Goal: Information Seeking & Learning: Learn about a topic

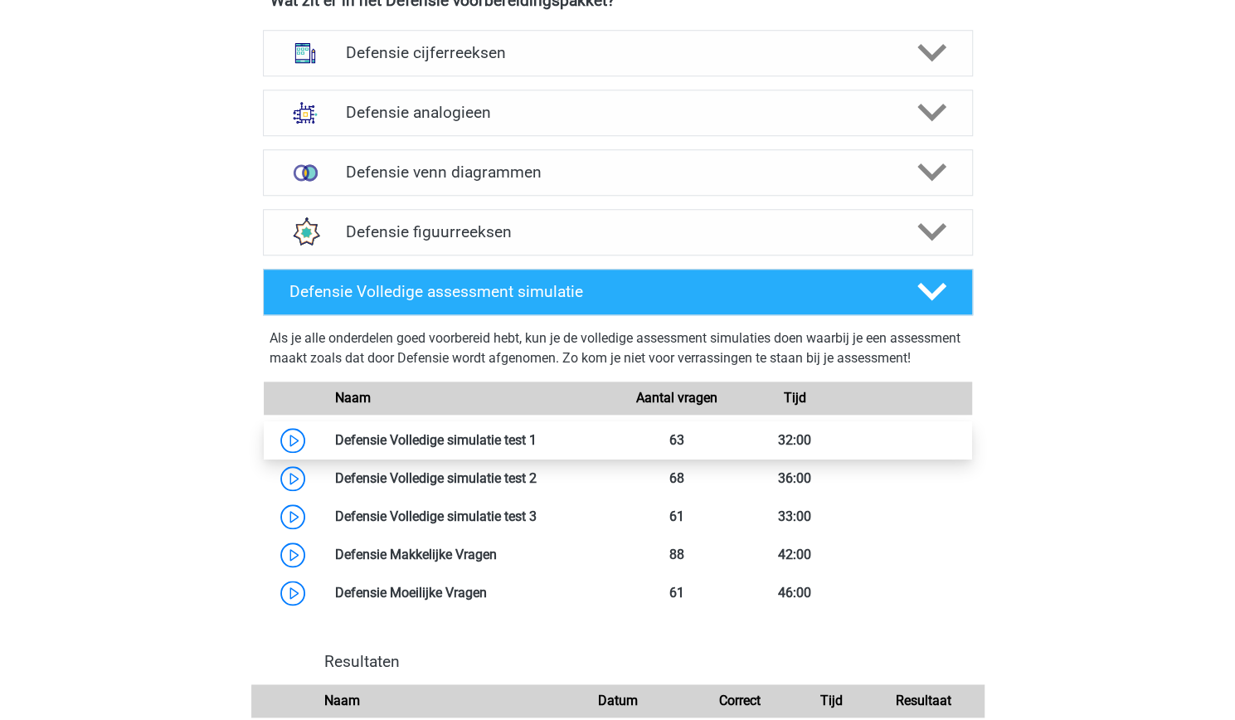
scroll to position [835, 0]
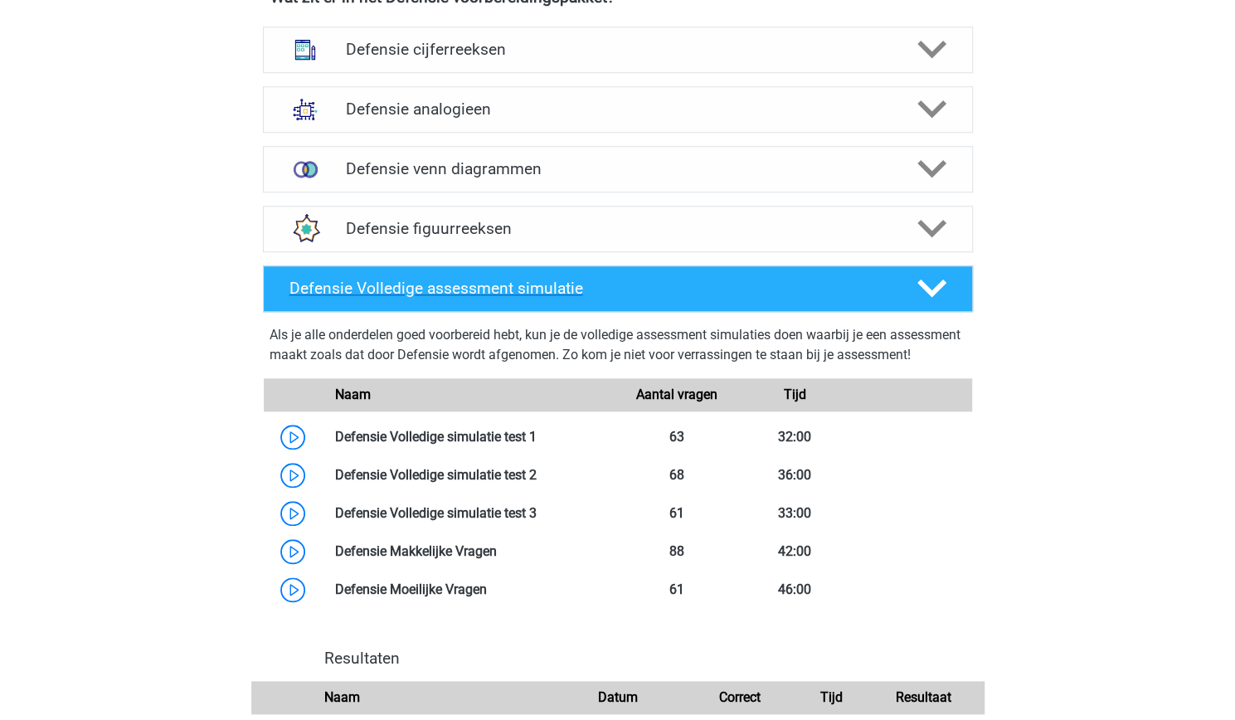
click at [495, 305] on div "Defensie Volledige assessment simulatie" at bounding box center [618, 289] width 710 height 46
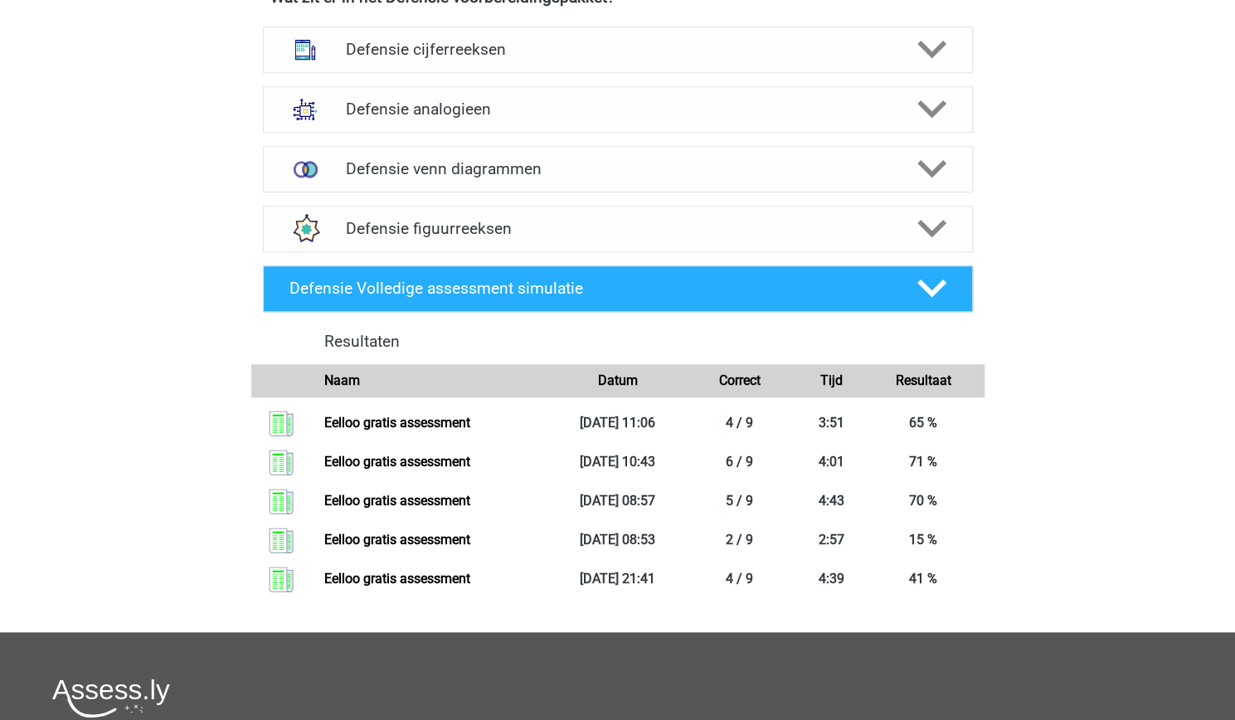
scroll to position [797, 0]
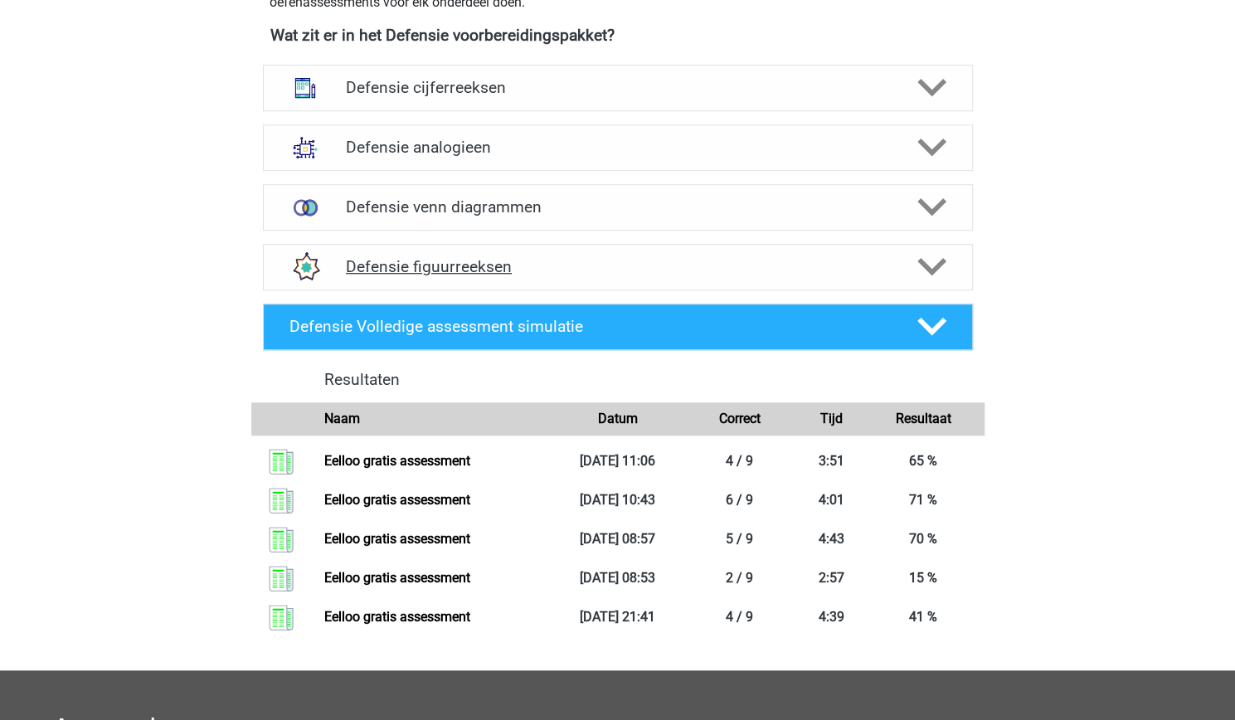
click at [589, 262] on h4 "Defensie figuurreeksen" at bounding box center [617, 266] width 543 height 19
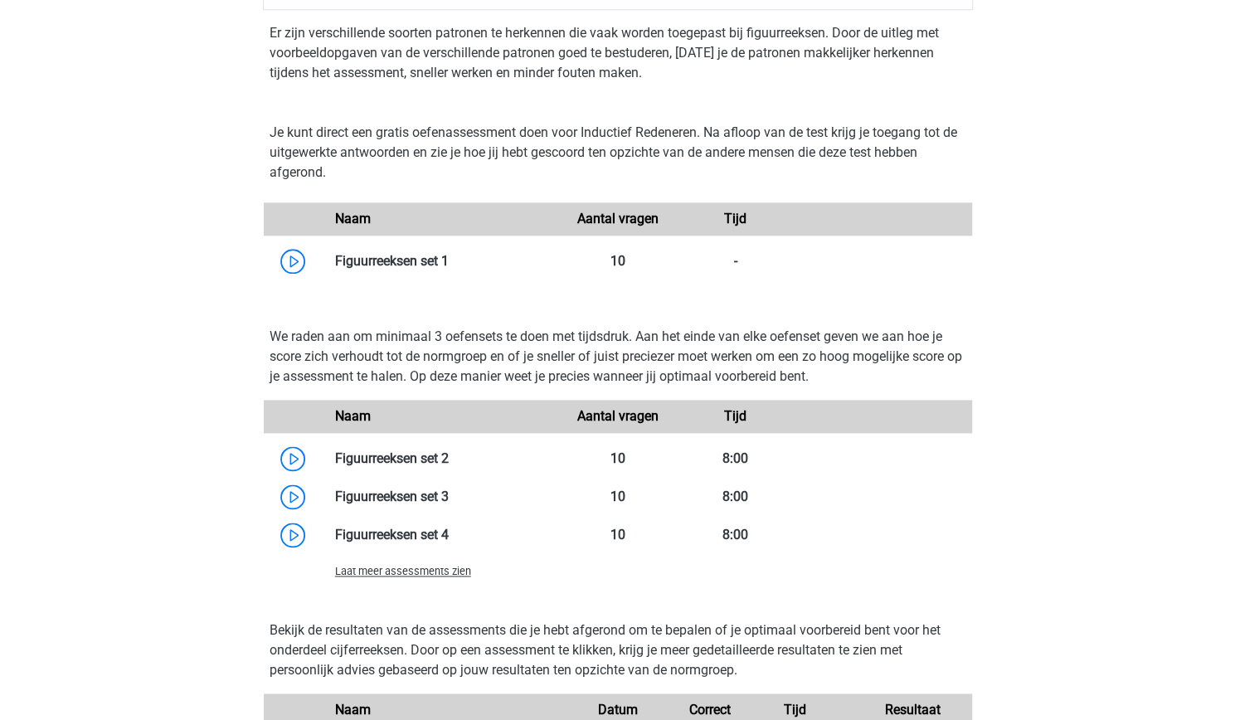
scroll to position [1078, 0]
click at [449, 465] on link at bounding box center [449, 458] width 0 height 16
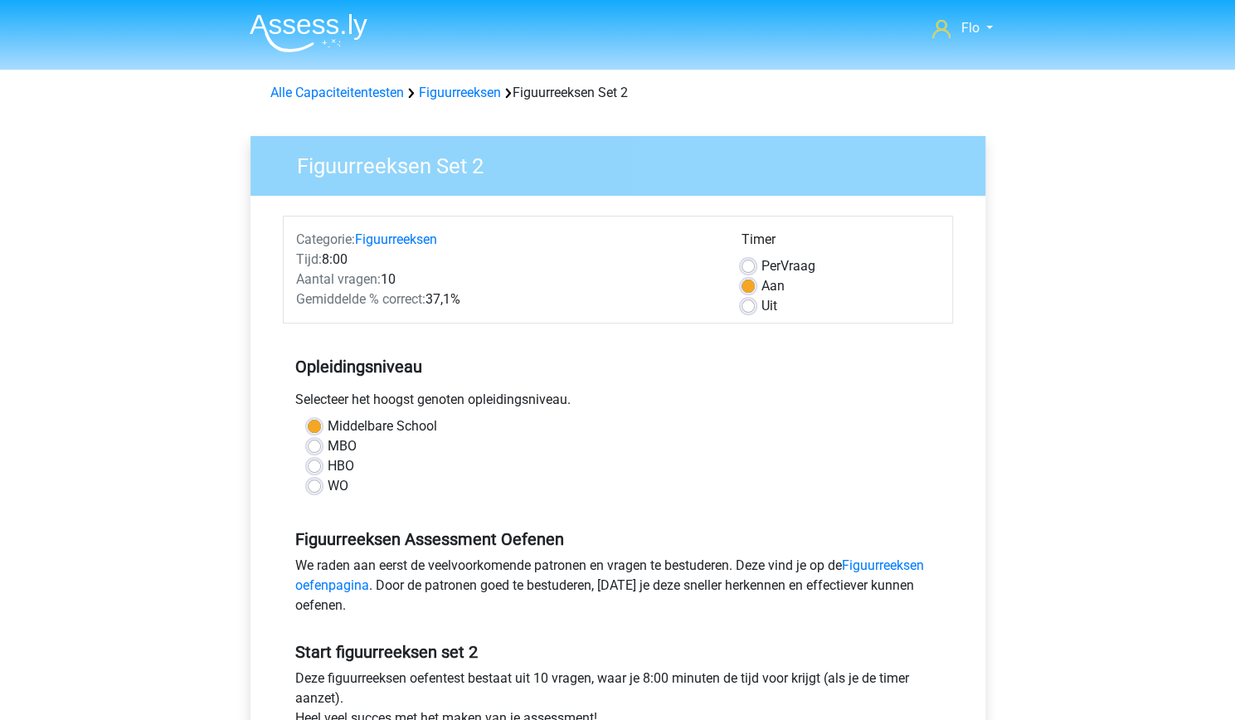
scroll to position [218, 0]
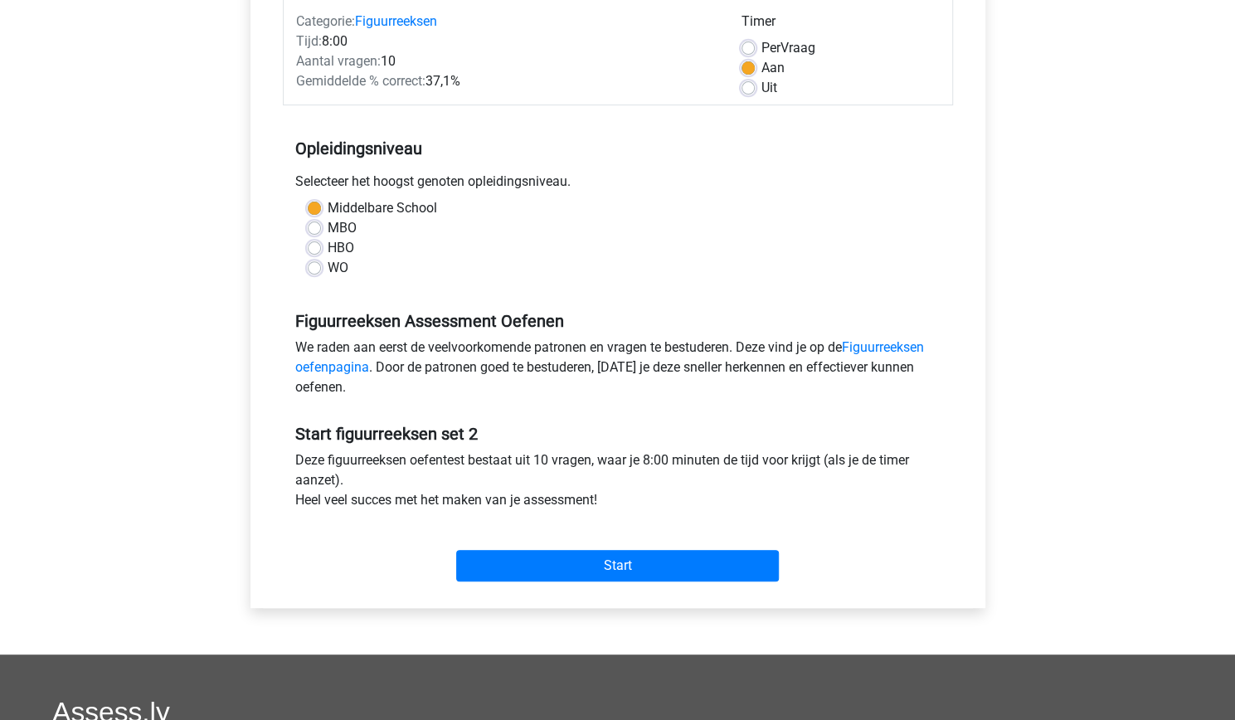
click at [571, 540] on div "Start" at bounding box center [618, 553] width 670 height 58
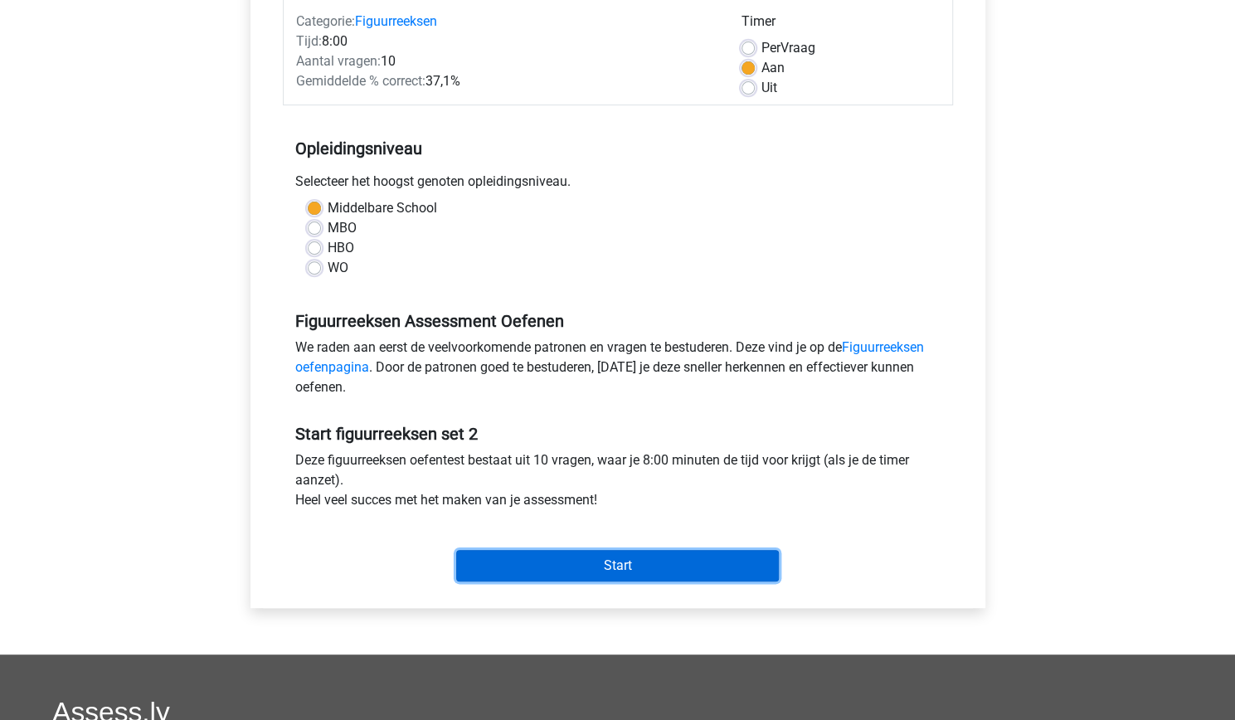
click at [578, 570] on input "Start" at bounding box center [617, 566] width 323 height 32
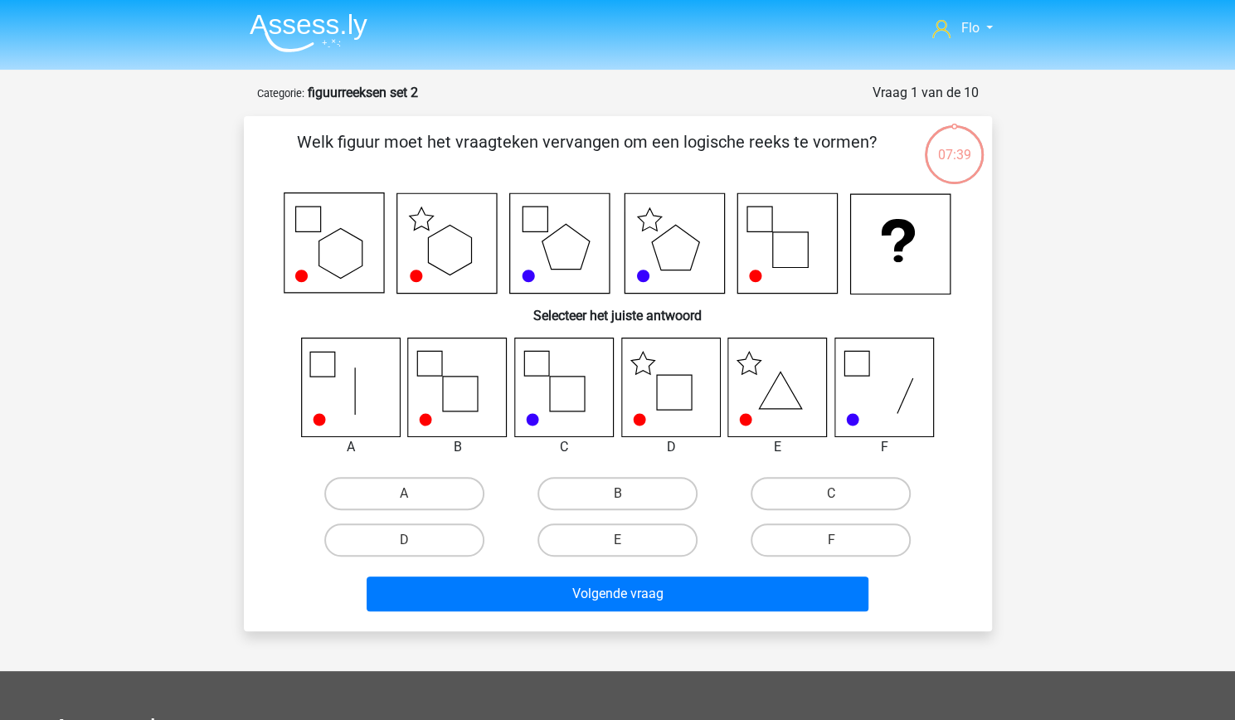
click at [412, 548] on input "D" at bounding box center [409, 545] width 11 height 11
radio input "true"
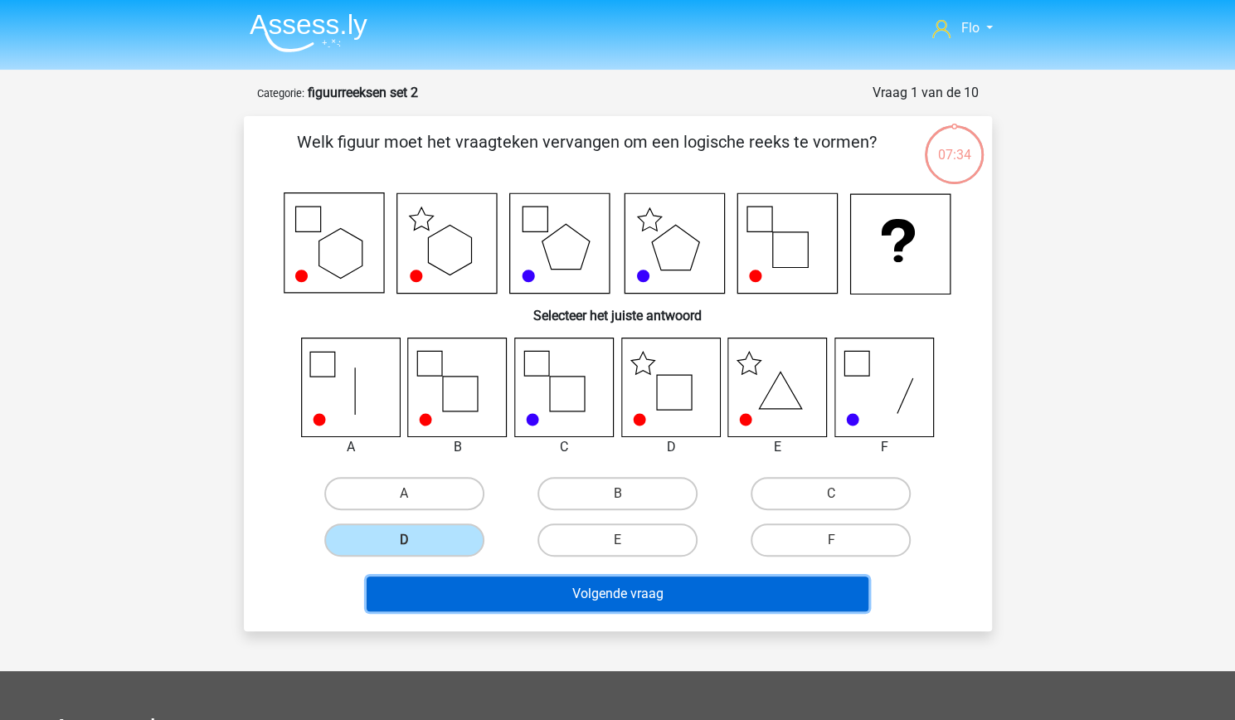
click at [636, 592] on button "Volgende vraag" at bounding box center [618, 594] width 502 height 35
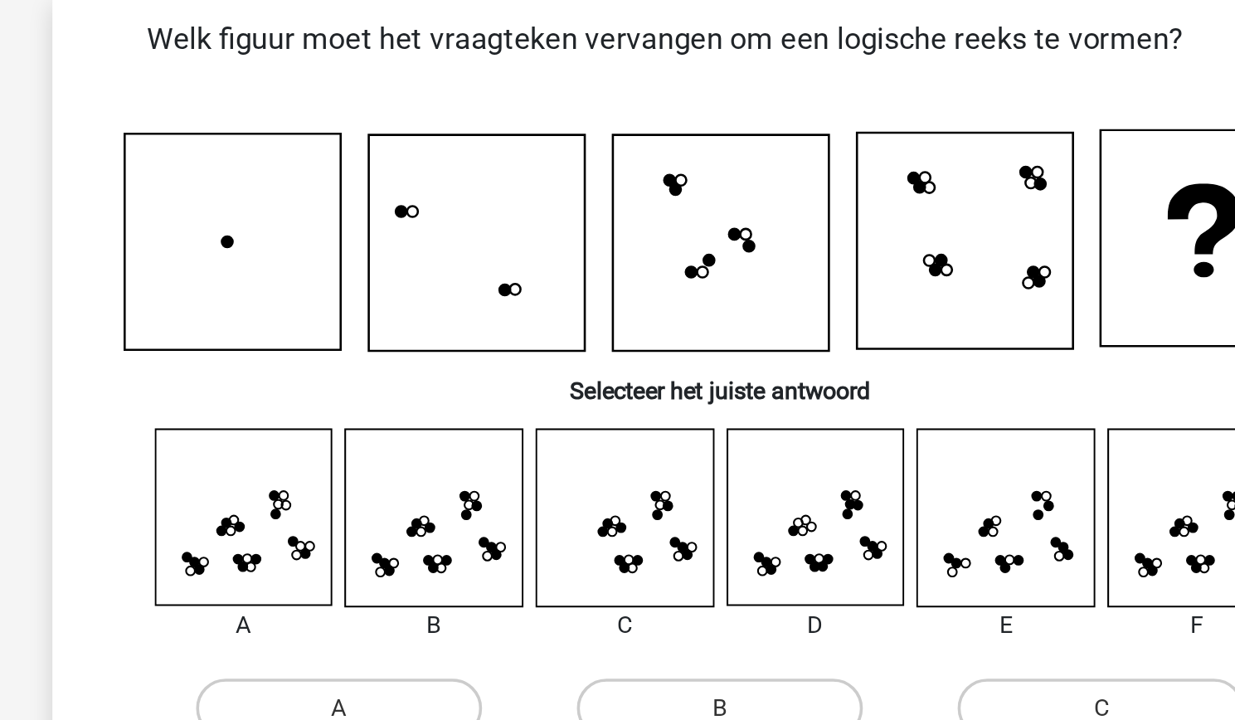
scroll to position [32, 0]
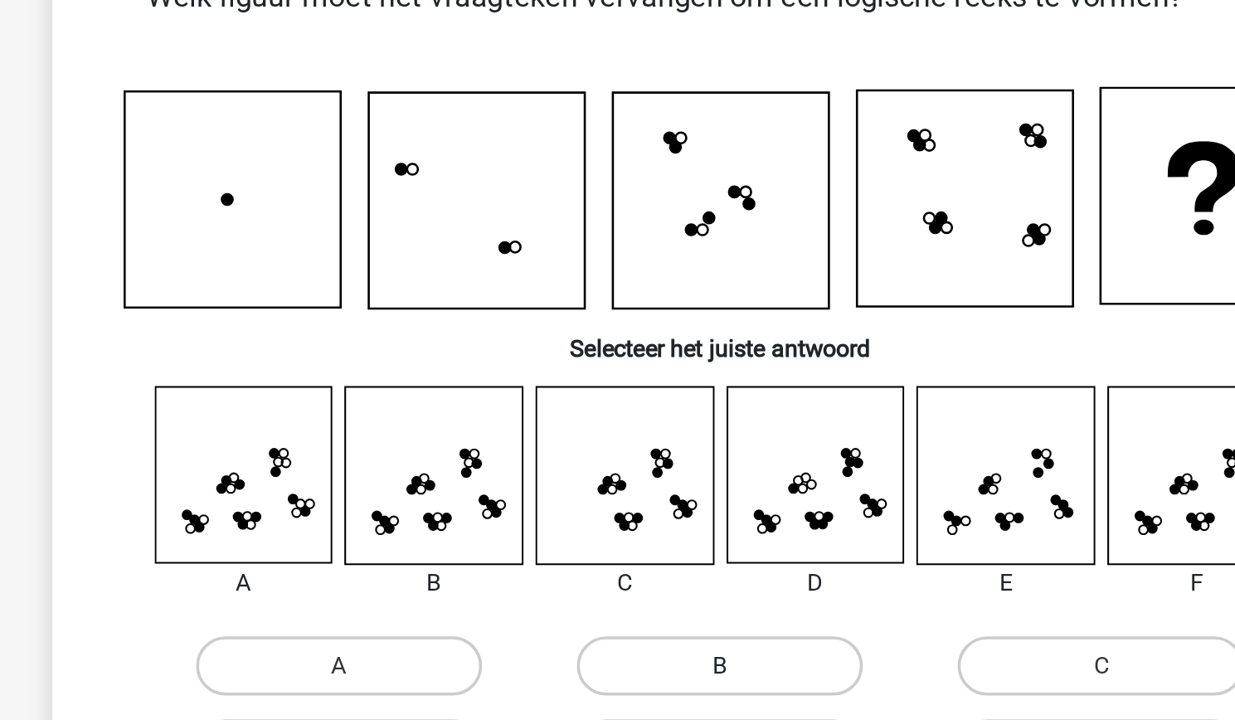
click at [588, 486] on label "B" at bounding box center [618, 484] width 160 height 33
click at [617, 486] on input "B" at bounding box center [622, 490] width 11 height 11
radio input "true"
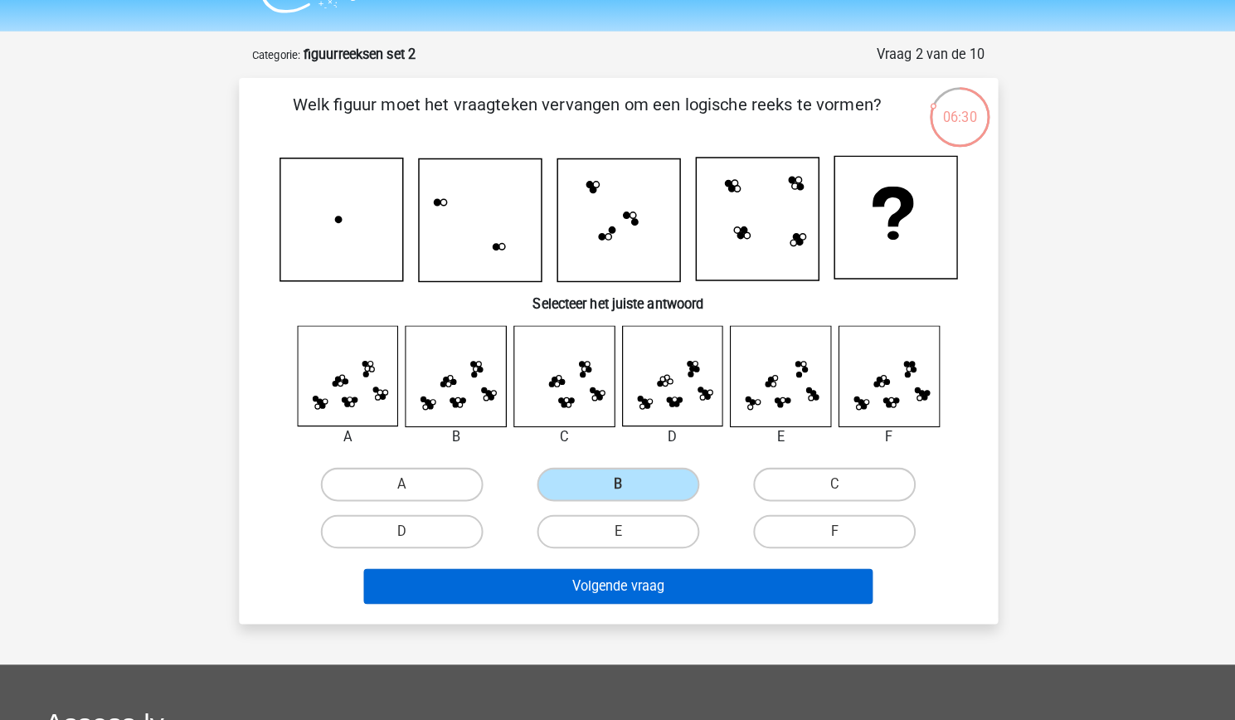
scroll to position [32, 0]
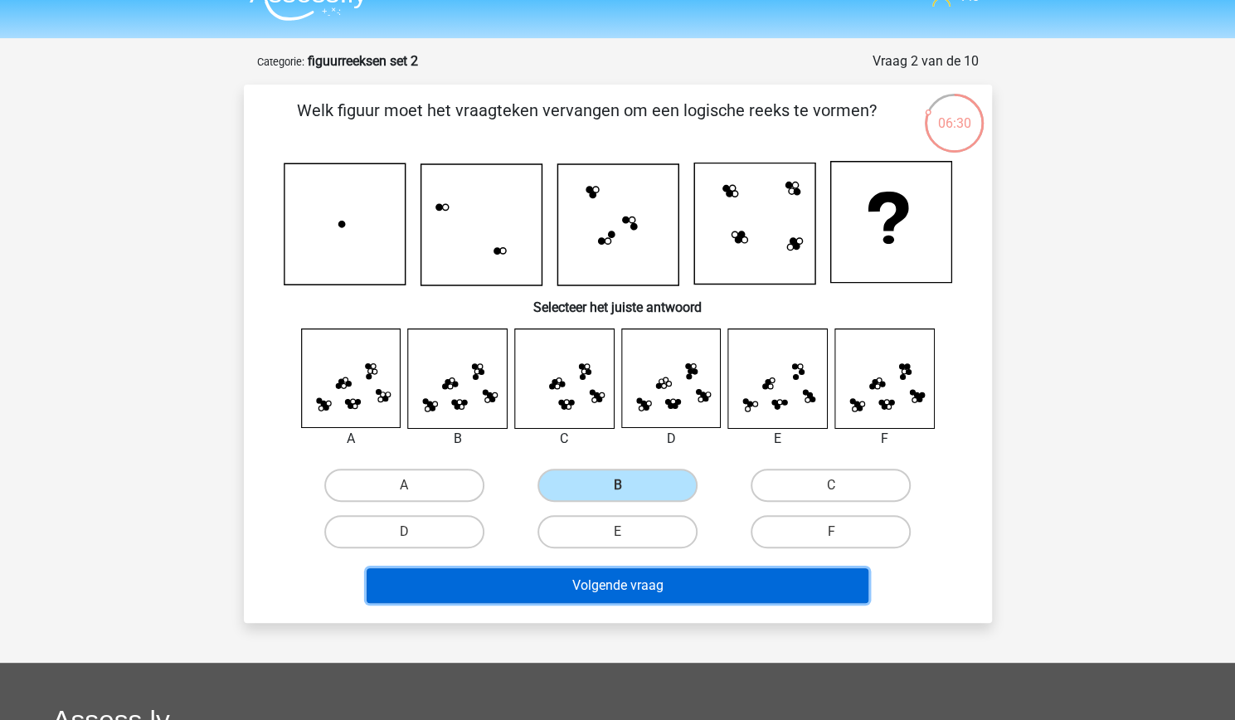
click at [596, 585] on button "Volgende vraag" at bounding box center [618, 585] width 502 height 35
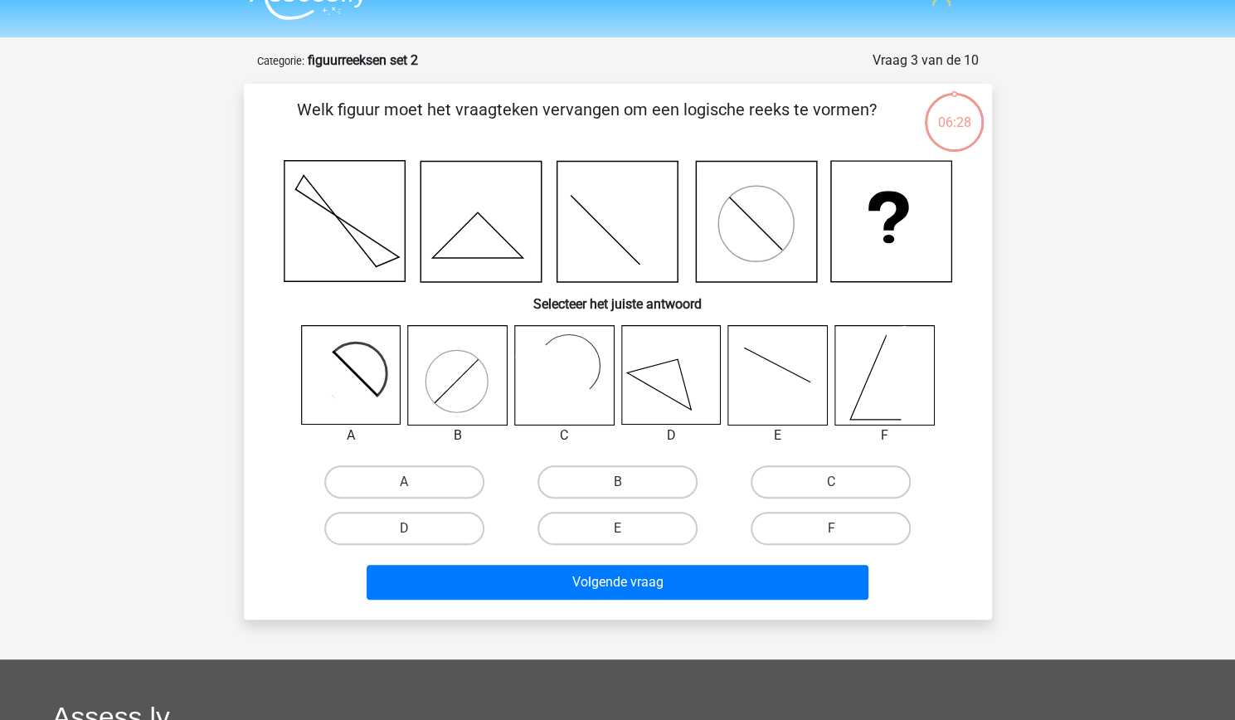
scroll to position [31, 0]
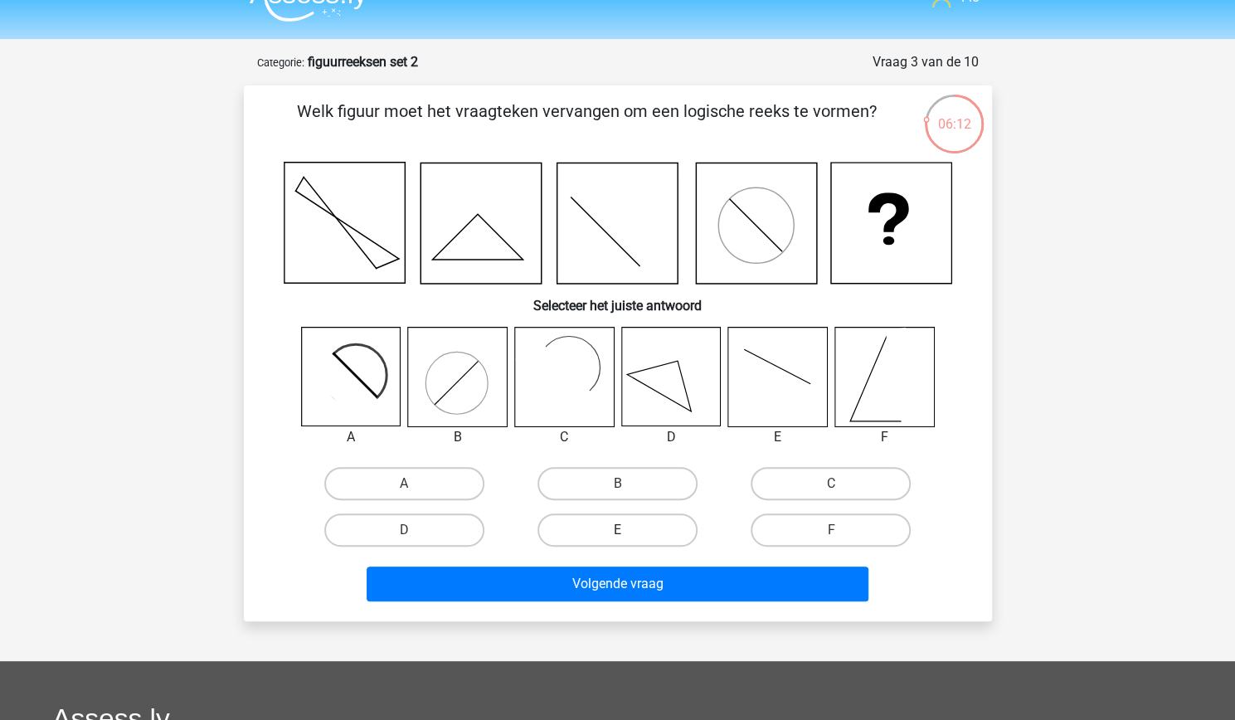
click at [634, 526] on label "E" at bounding box center [618, 530] width 160 height 33
click at [628, 530] on input "E" at bounding box center [622, 535] width 11 height 11
radio input "true"
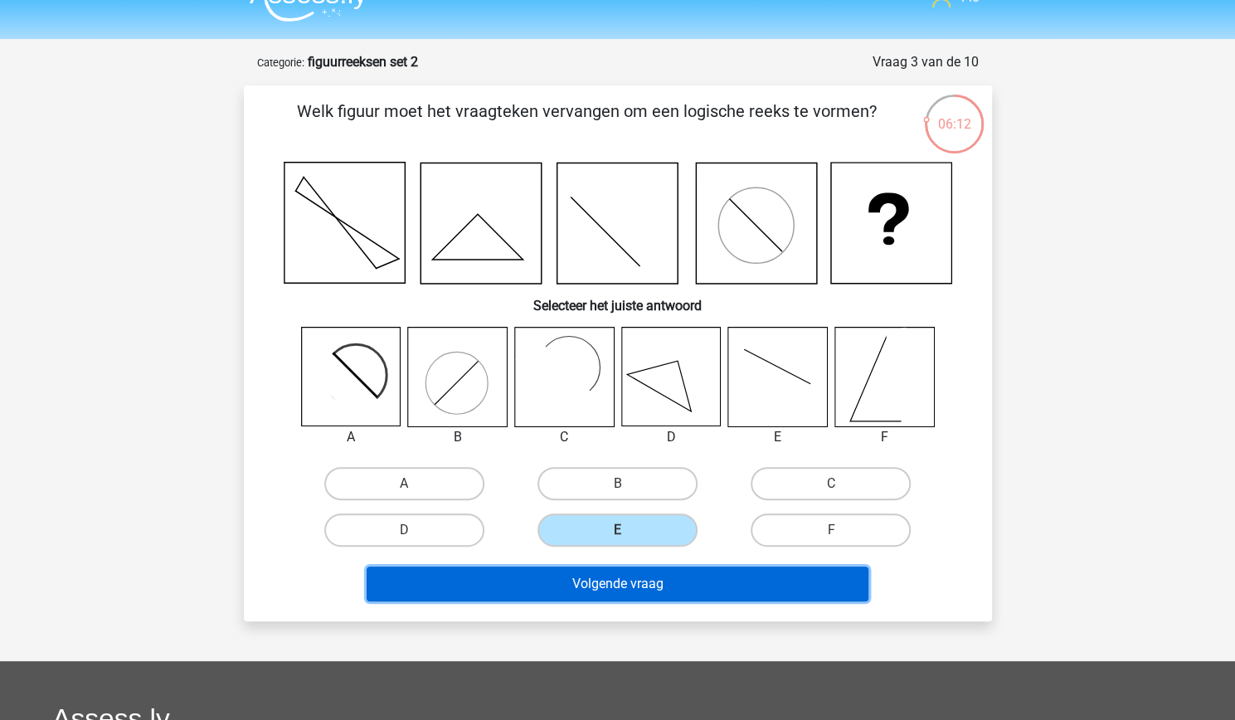
click at [631, 572] on button "Volgende vraag" at bounding box center [618, 584] width 502 height 35
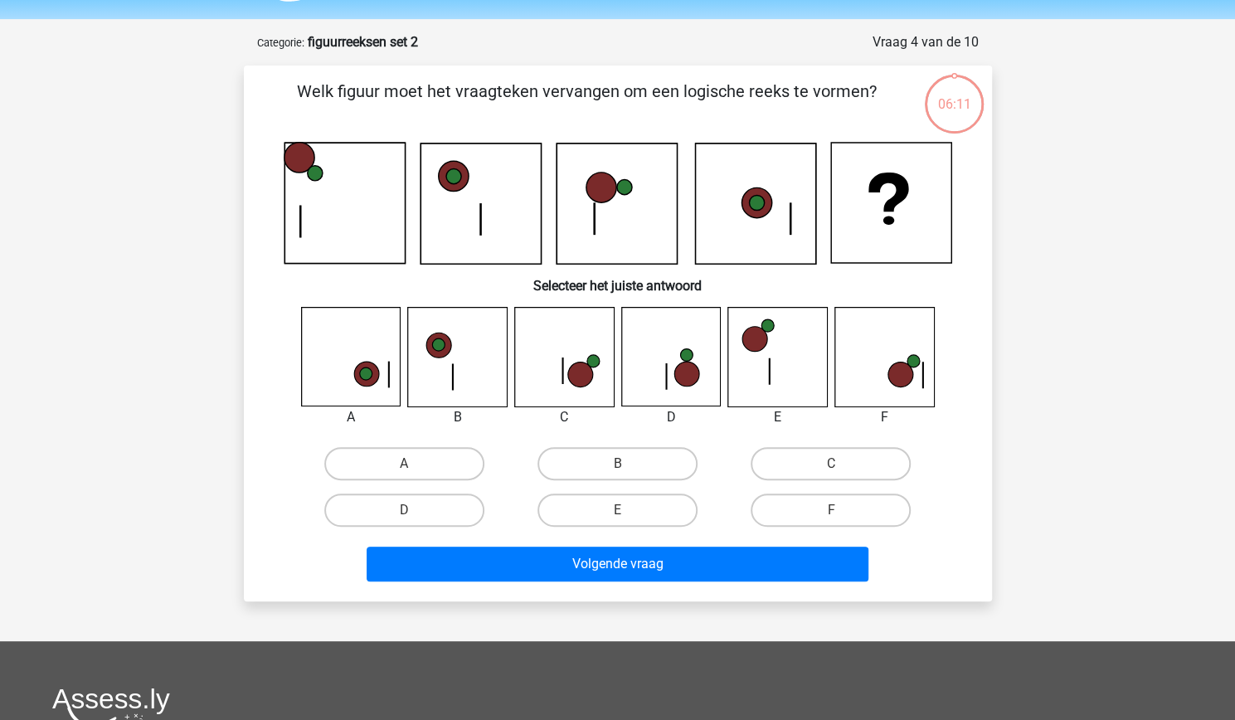
scroll to position [50, 0]
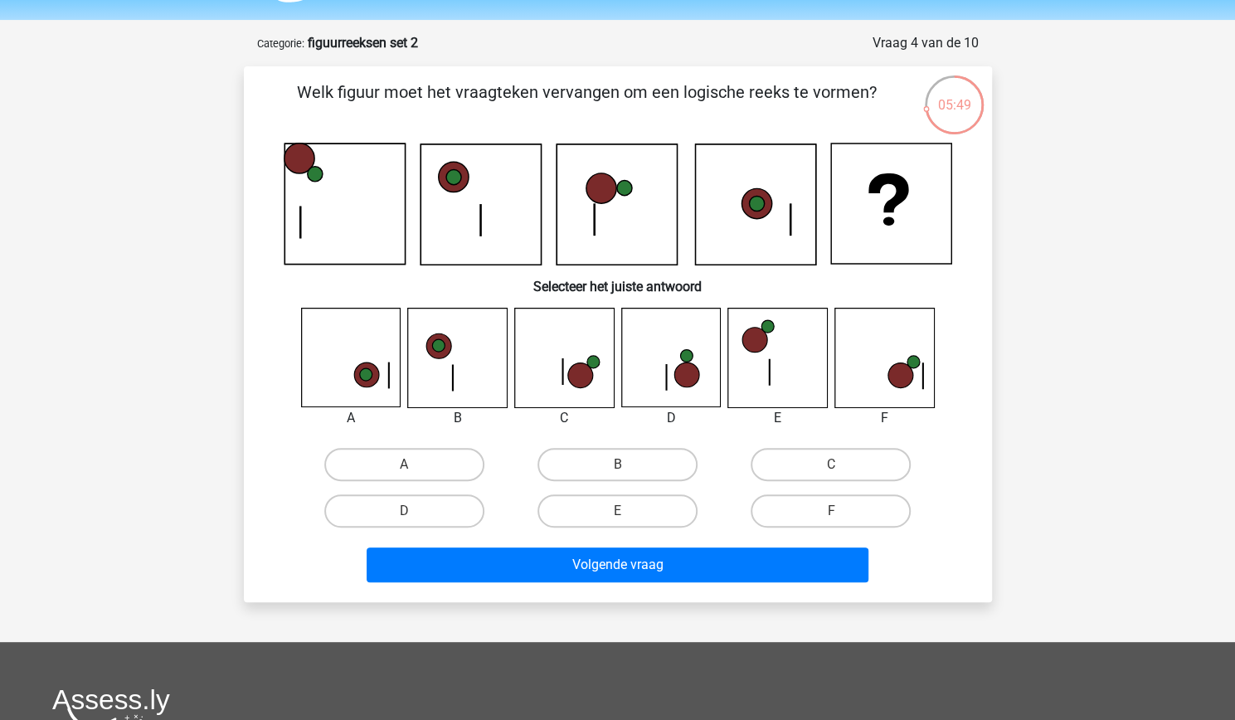
click at [878, 489] on div "F" at bounding box center [830, 511] width 213 height 46
click at [841, 483] on div "C" at bounding box center [830, 464] width 213 height 46
click at [820, 473] on label "C" at bounding box center [831, 464] width 160 height 33
click at [831, 473] on input "C" at bounding box center [836, 470] width 11 height 11
radio input "true"
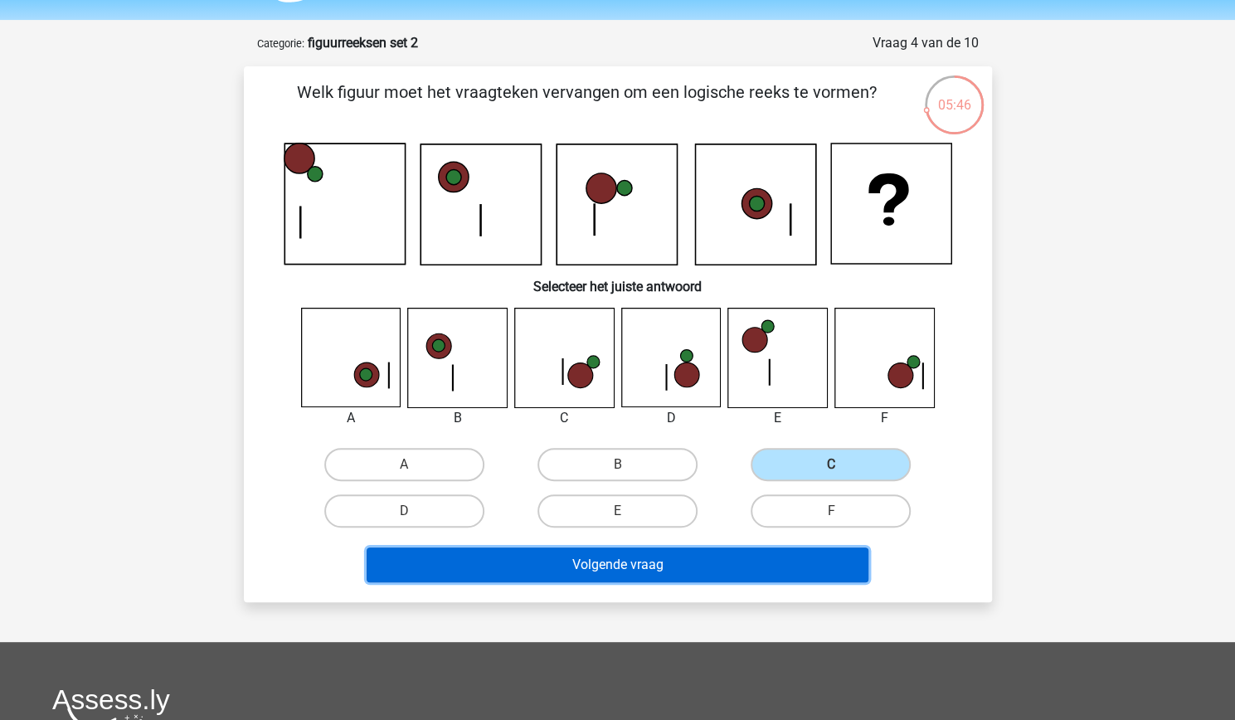
click at [674, 568] on button "Volgende vraag" at bounding box center [618, 565] width 502 height 35
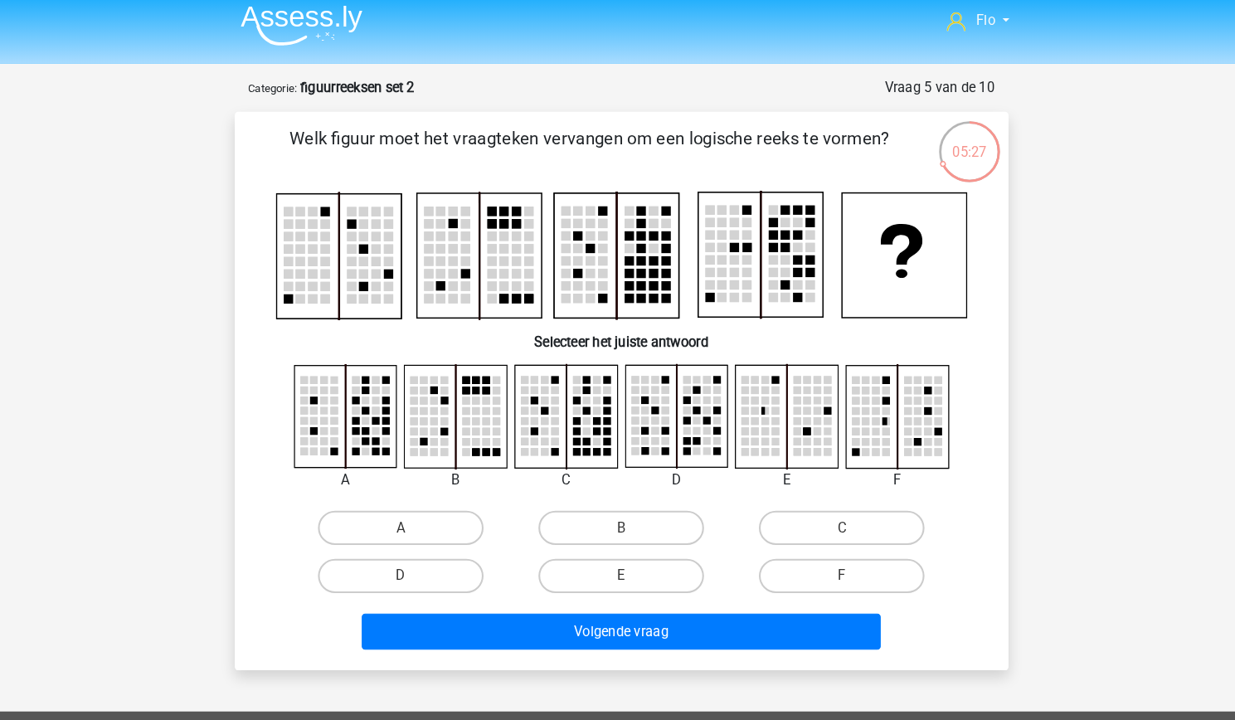
scroll to position [1, 0]
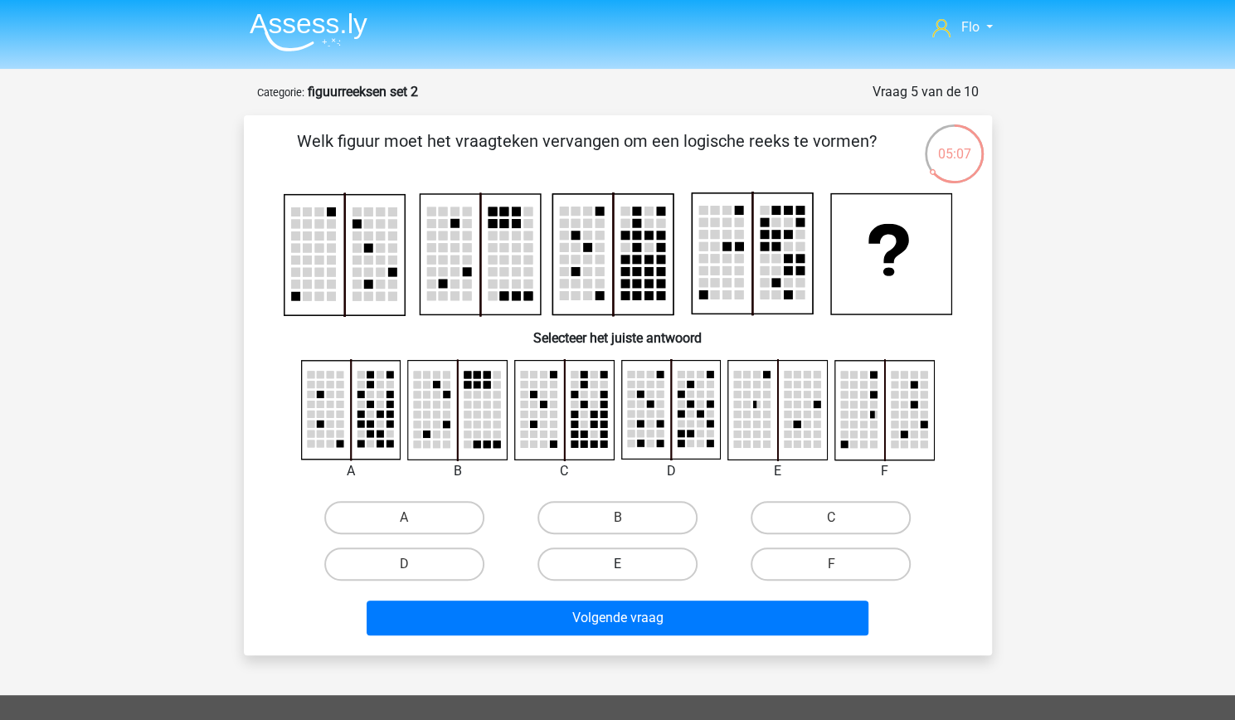
click at [616, 564] on label "E" at bounding box center [618, 564] width 160 height 33
click at [617, 564] on input "E" at bounding box center [622, 569] width 11 height 11
radio input "true"
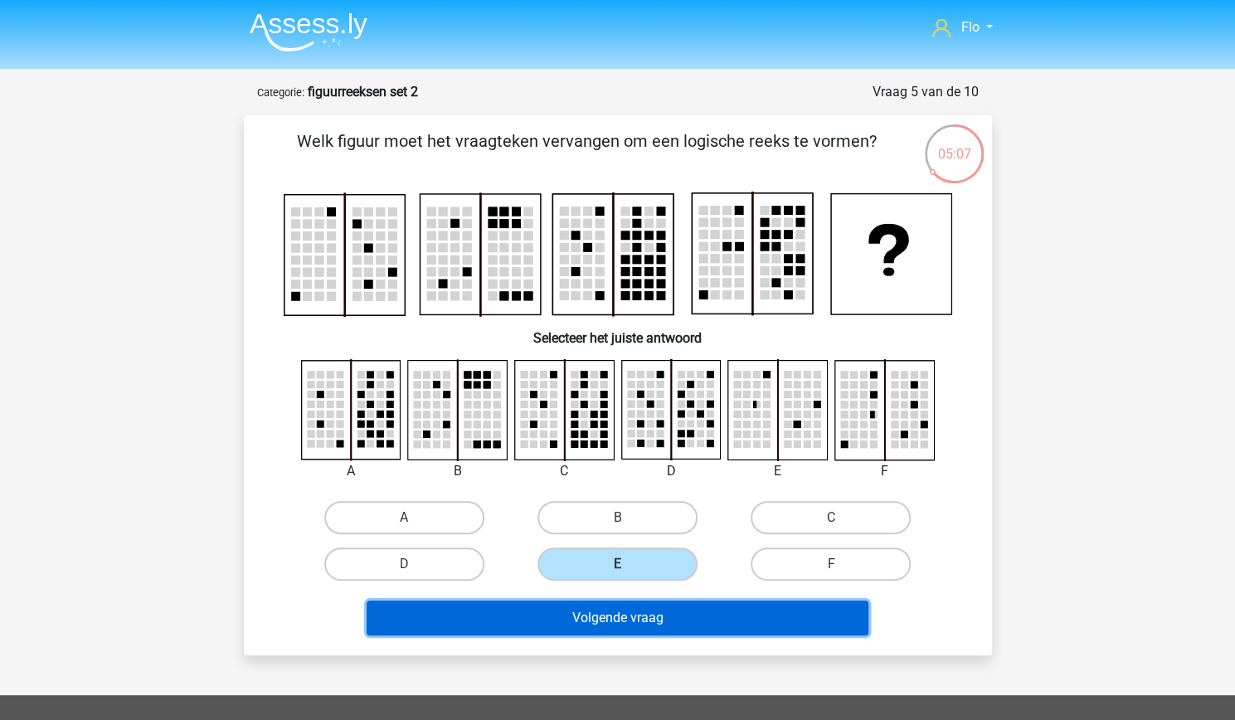
click at [634, 628] on button "Volgende vraag" at bounding box center [618, 618] width 502 height 35
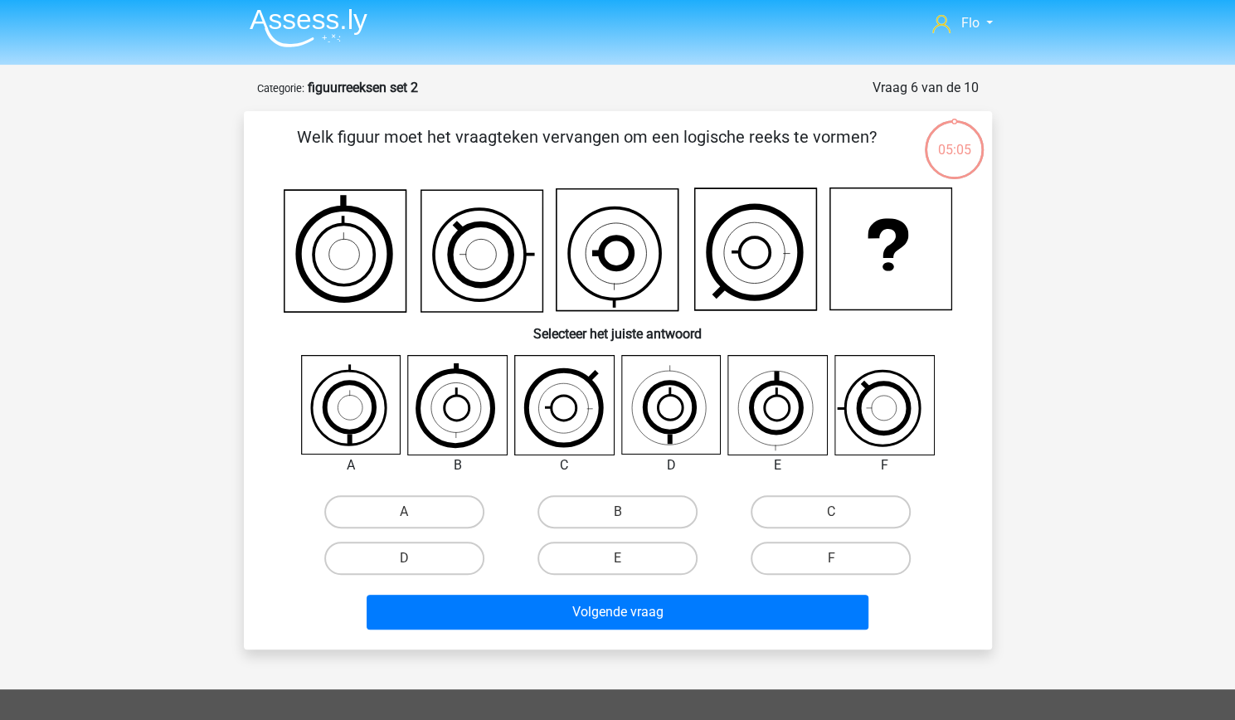
scroll to position [0, 0]
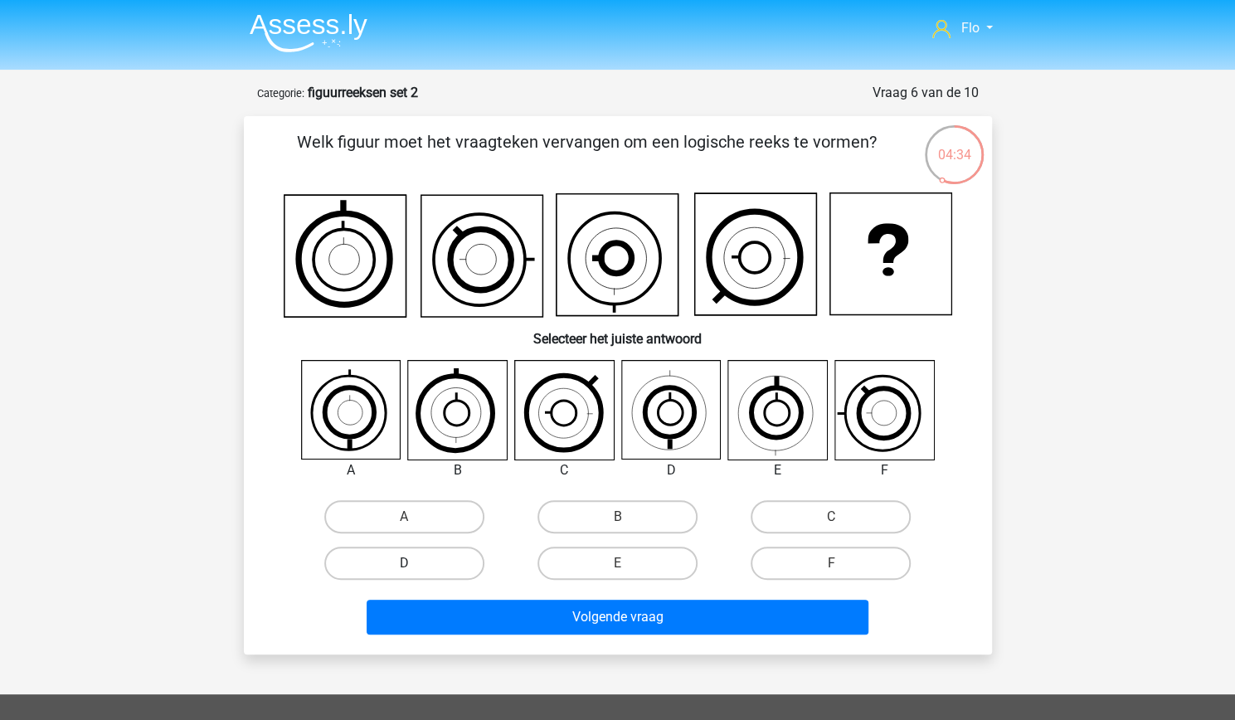
click at [439, 565] on label "D" at bounding box center [404, 563] width 160 height 33
click at [415, 565] on input "D" at bounding box center [409, 568] width 11 height 11
radio input "true"
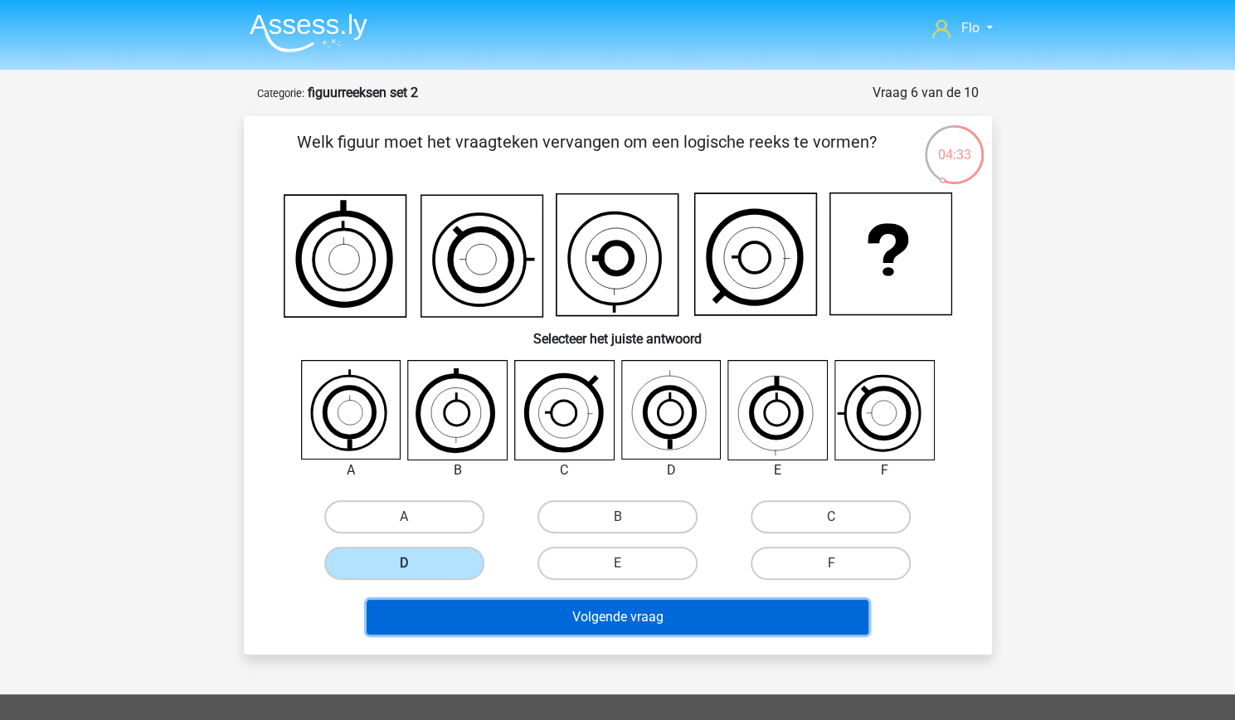
click at [493, 626] on button "Volgende vraag" at bounding box center [618, 617] width 502 height 35
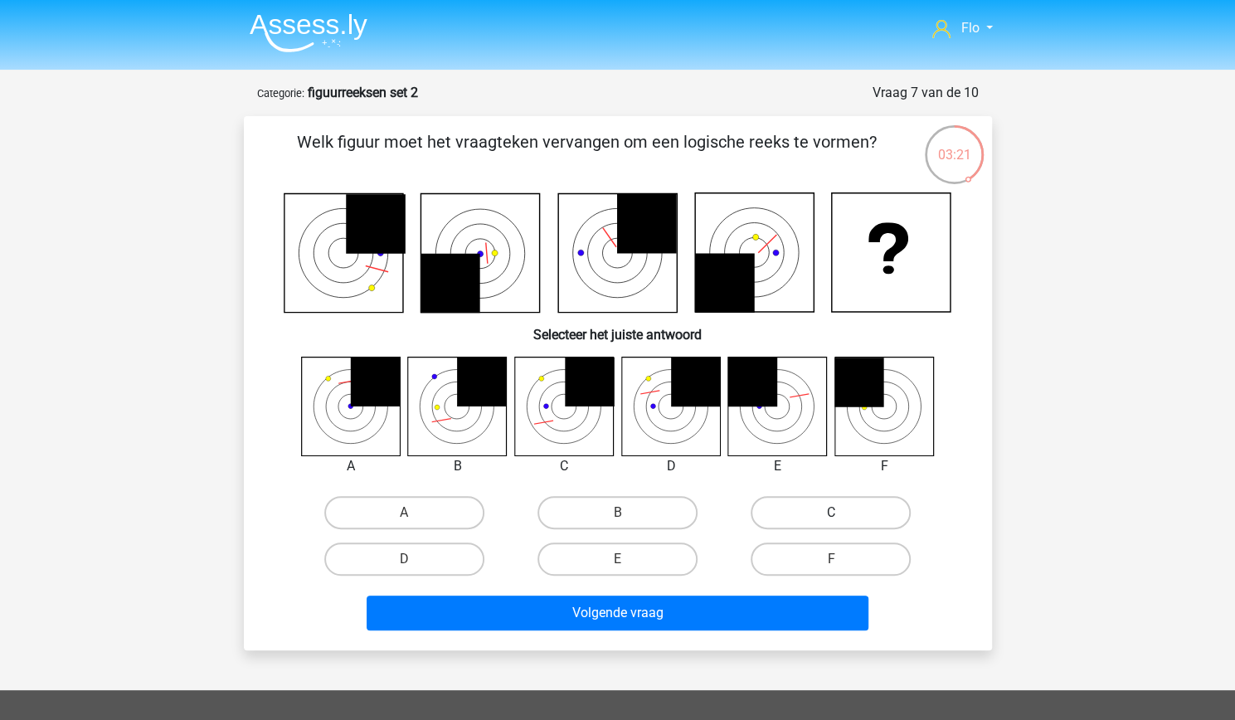
click at [884, 506] on label "C" at bounding box center [831, 512] width 160 height 33
click at [842, 513] on input "C" at bounding box center [836, 518] width 11 height 11
radio input "true"
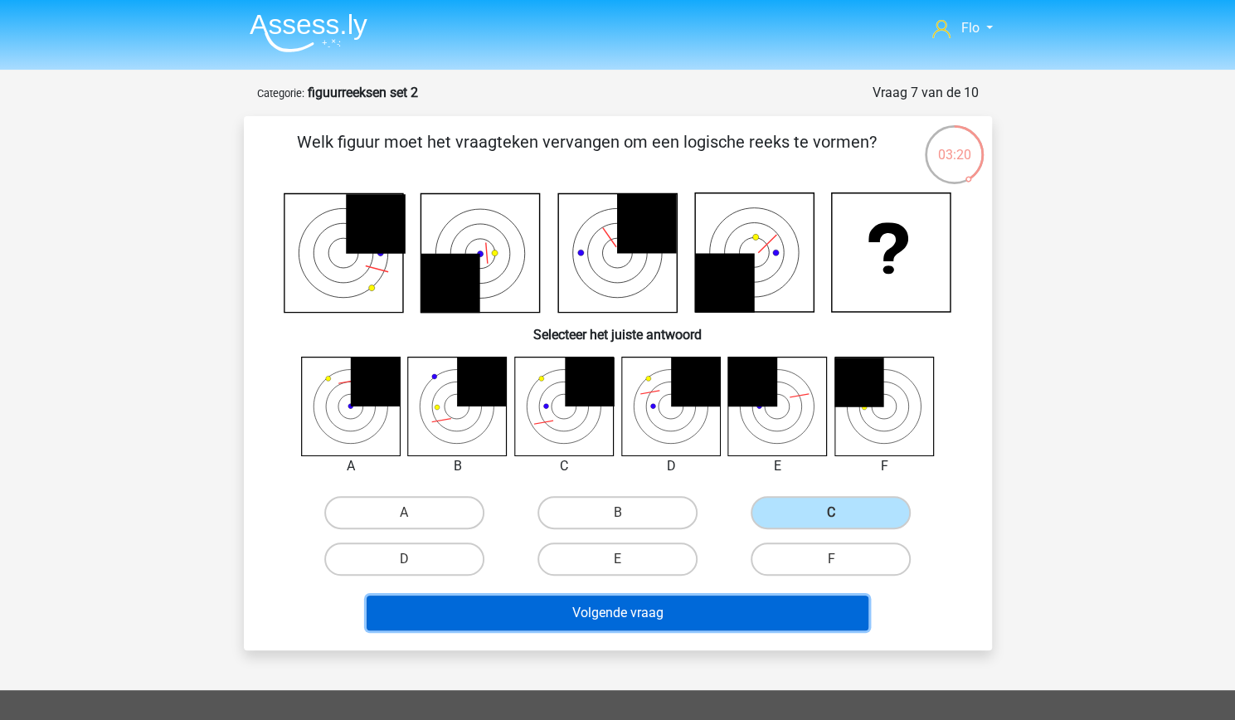
click at [710, 618] on button "Volgende vraag" at bounding box center [618, 613] width 502 height 35
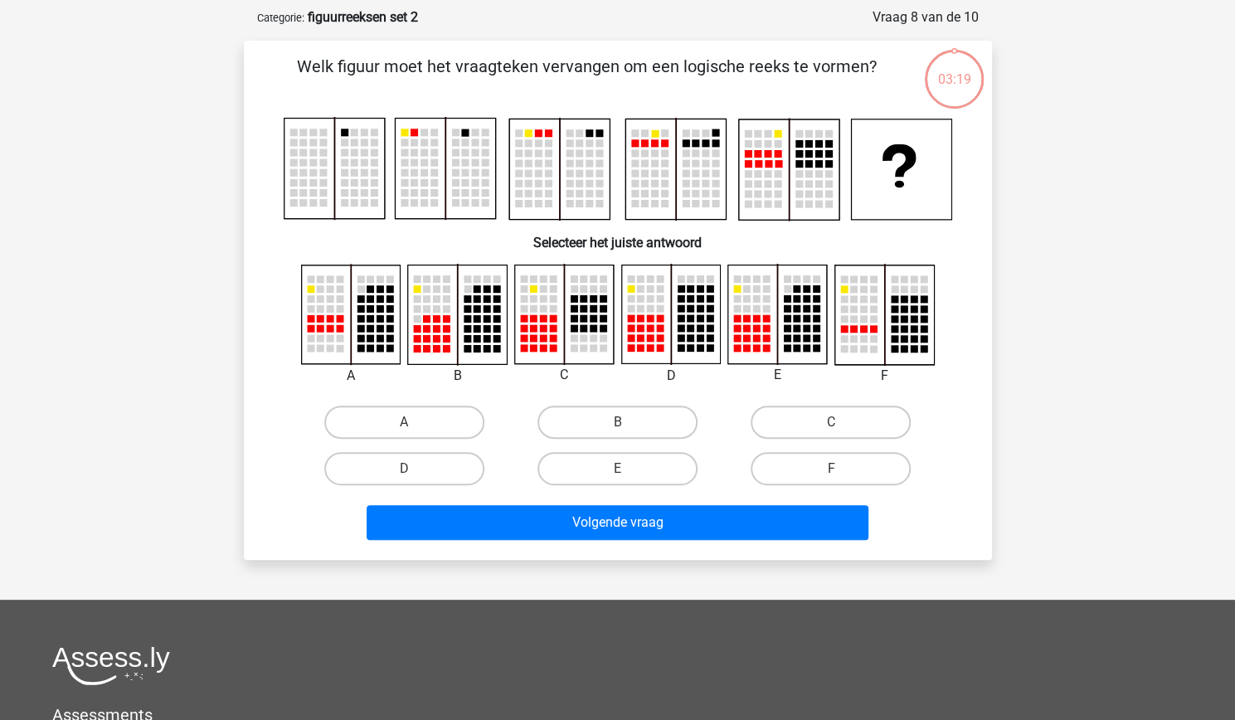
scroll to position [83, 0]
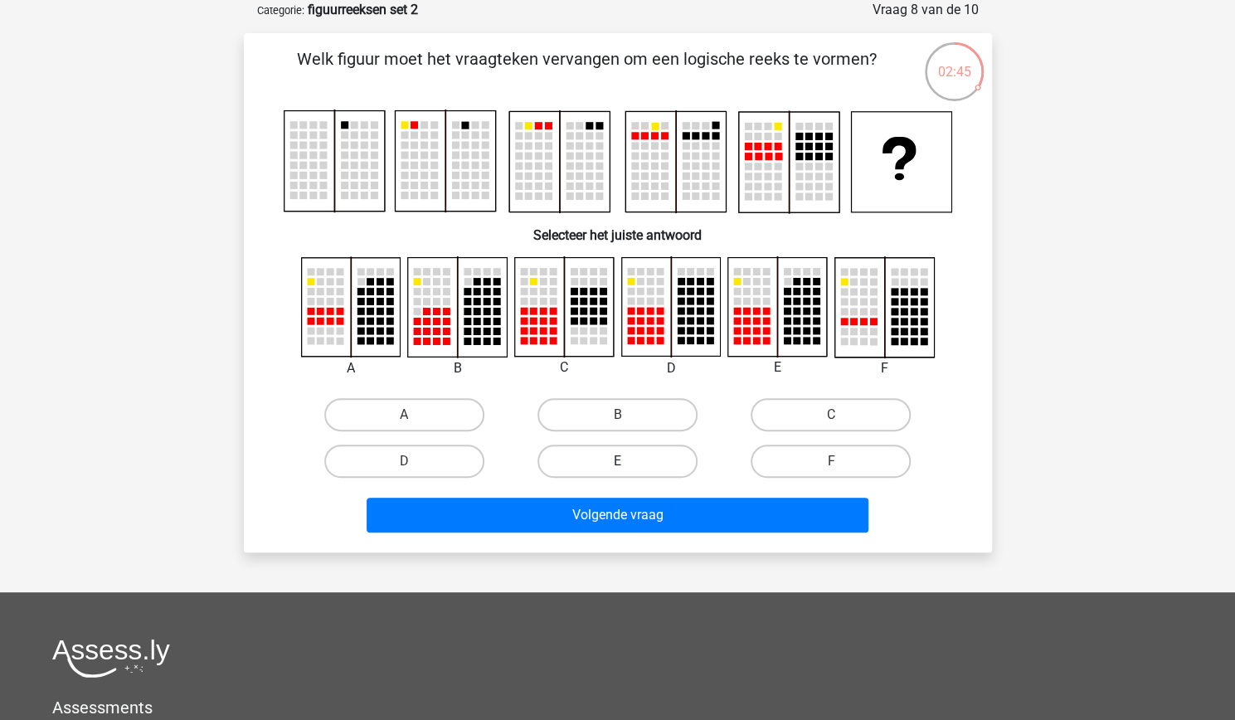
click at [687, 465] on label "E" at bounding box center [618, 461] width 160 height 33
click at [628, 465] on input "E" at bounding box center [622, 466] width 11 height 11
radio input "true"
click at [833, 451] on label "F" at bounding box center [831, 461] width 160 height 33
click at [833, 461] on input "F" at bounding box center [836, 466] width 11 height 11
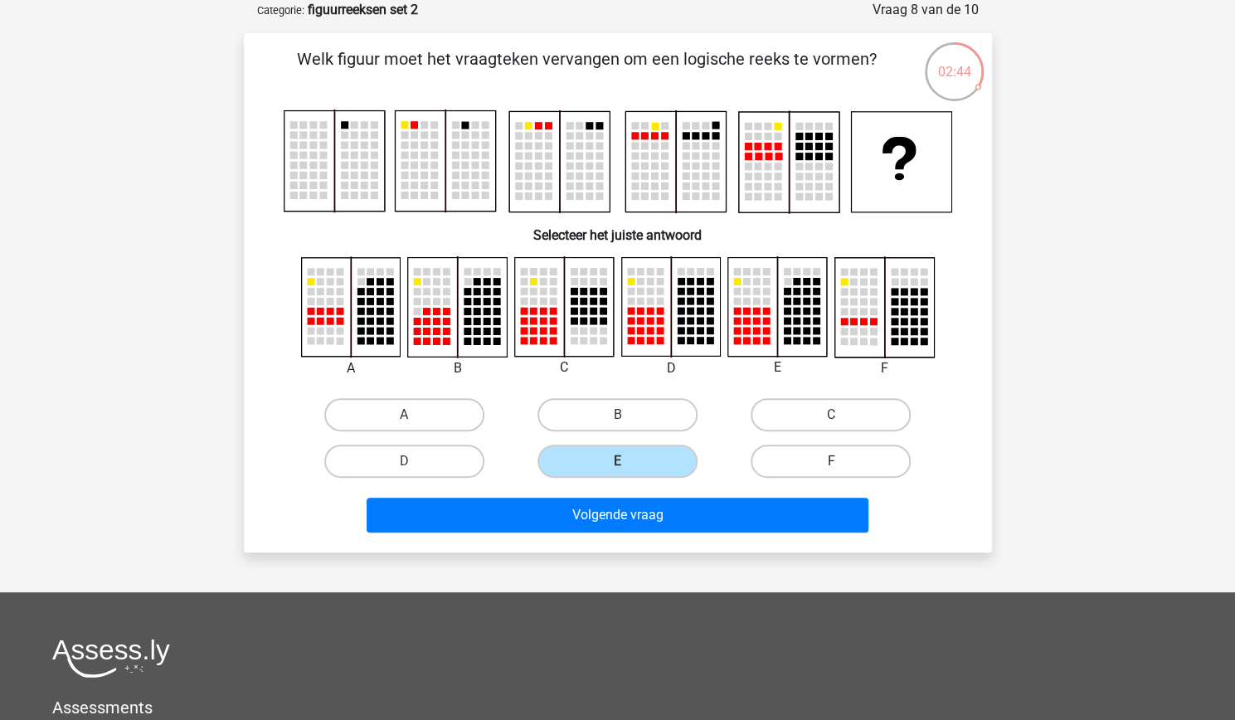
radio input "true"
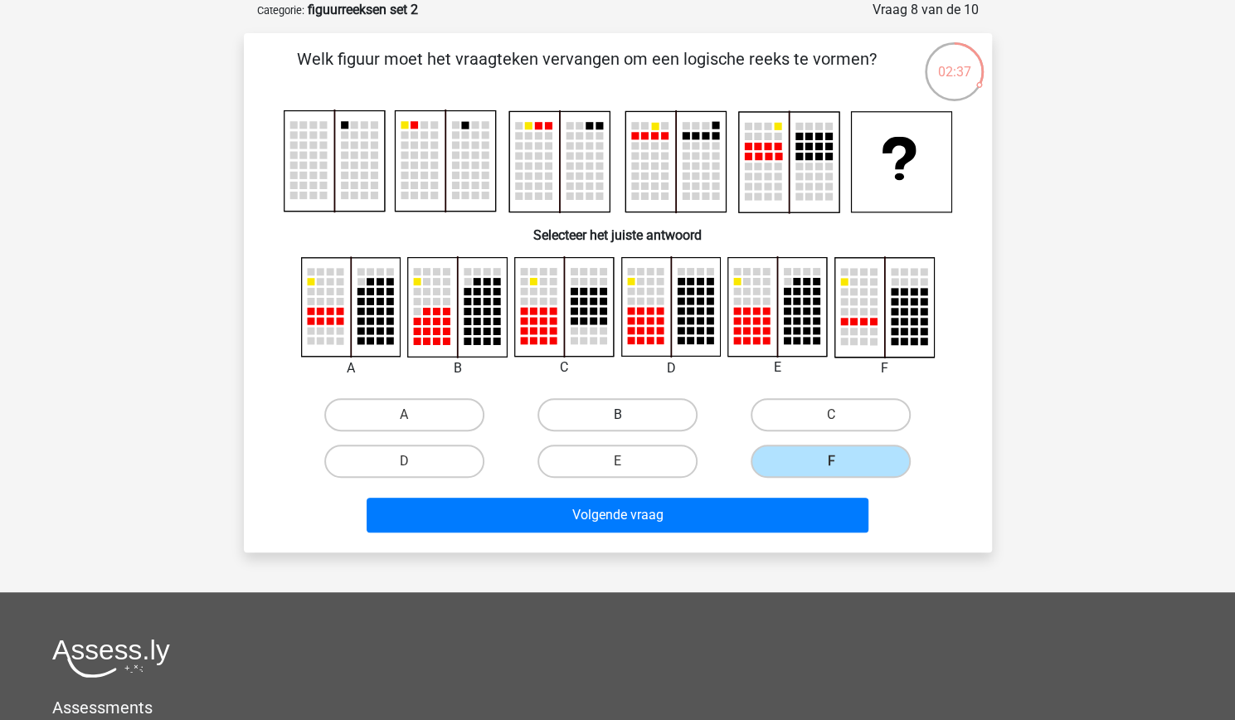
click at [582, 422] on label "B" at bounding box center [618, 414] width 160 height 33
click at [617, 422] on input "B" at bounding box center [622, 420] width 11 height 11
radio input "true"
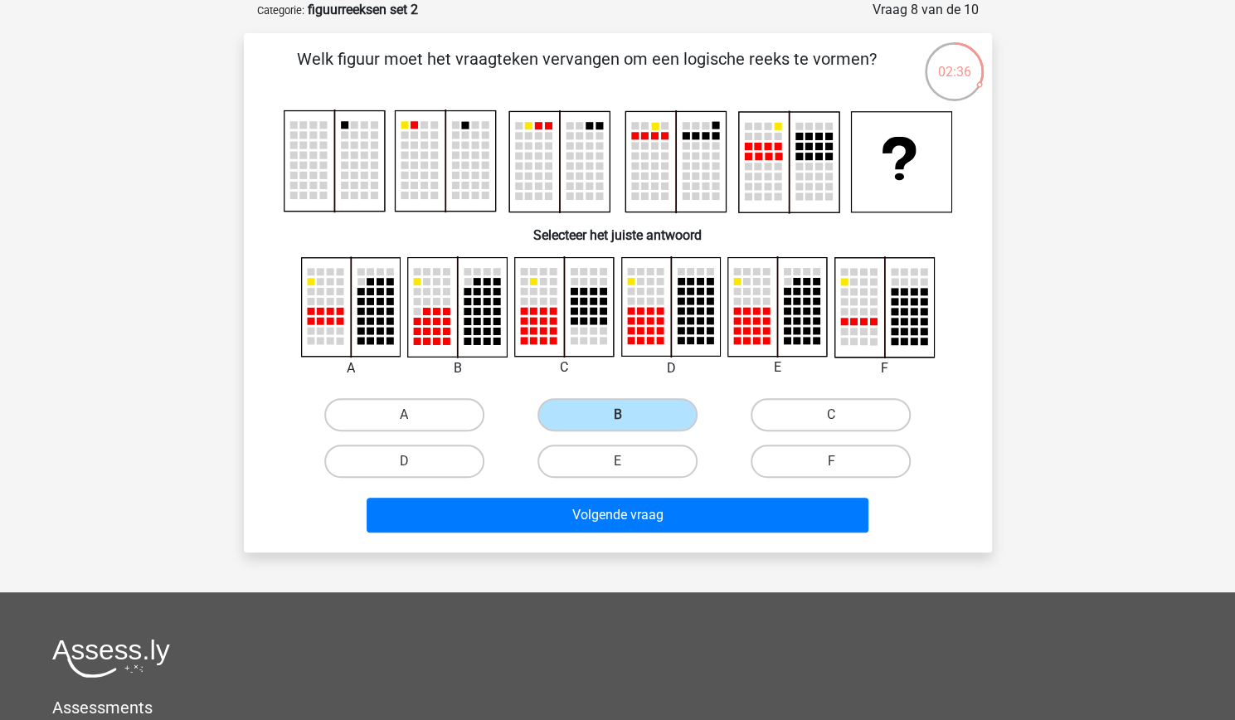
click at [504, 451] on div "D" at bounding box center [404, 461] width 213 height 46
click at [478, 456] on label "D" at bounding box center [404, 461] width 160 height 33
click at [415, 461] on input "D" at bounding box center [409, 466] width 11 height 11
radio input "true"
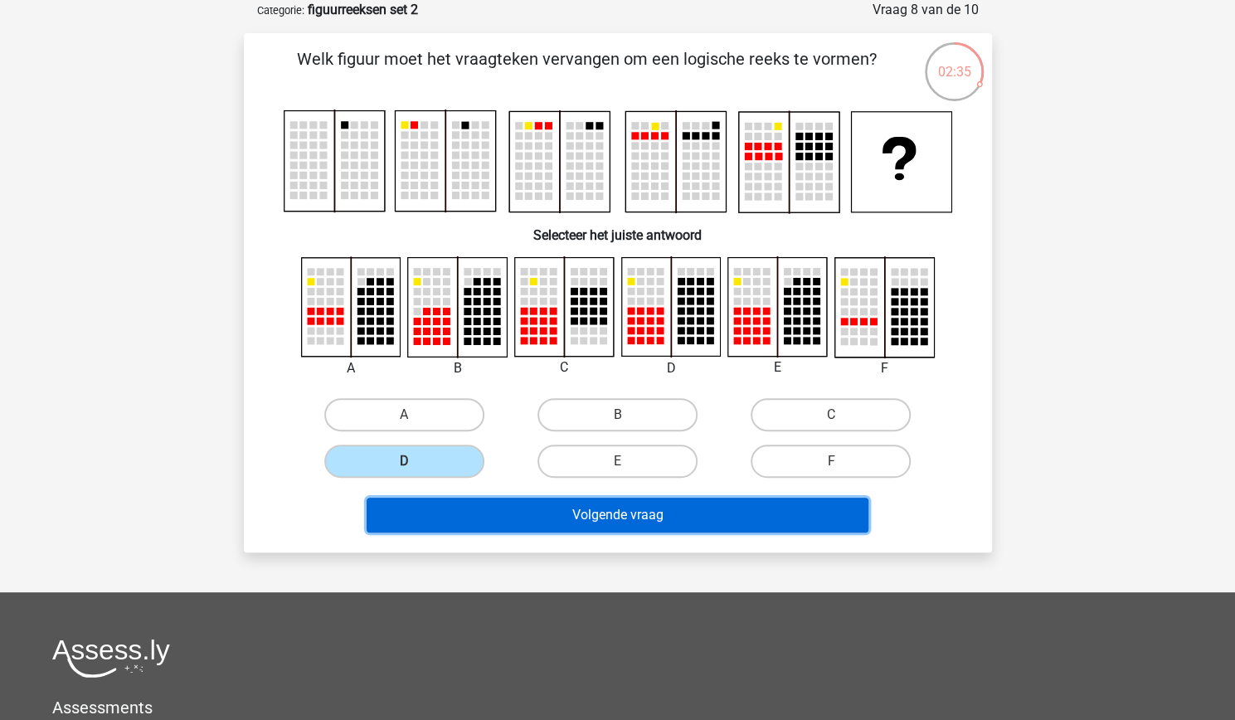
click at [529, 504] on button "Volgende vraag" at bounding box center [618, 515] width 502 height 35
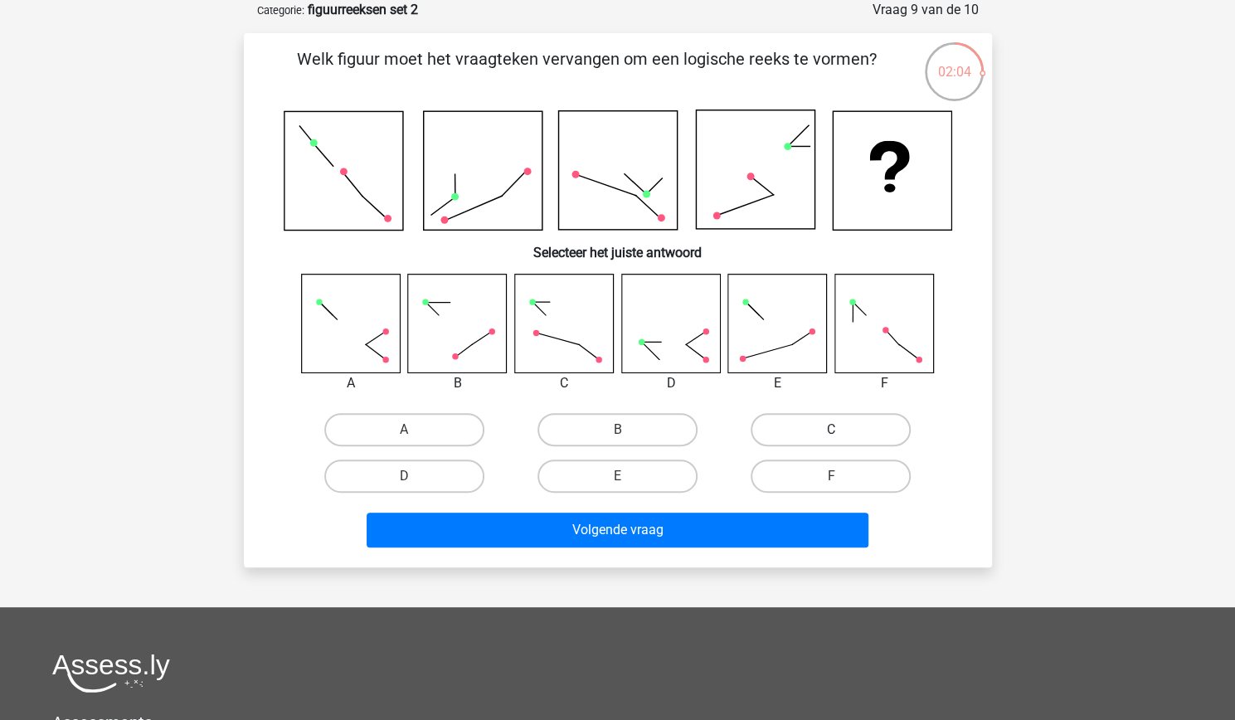
click at [779, 437] on label "C" at bounding box center [831, 429] width 160 height 33
click at [831, 437] on input "C" at bounding box center [836, 435] width 11 height 11
radio input "true"
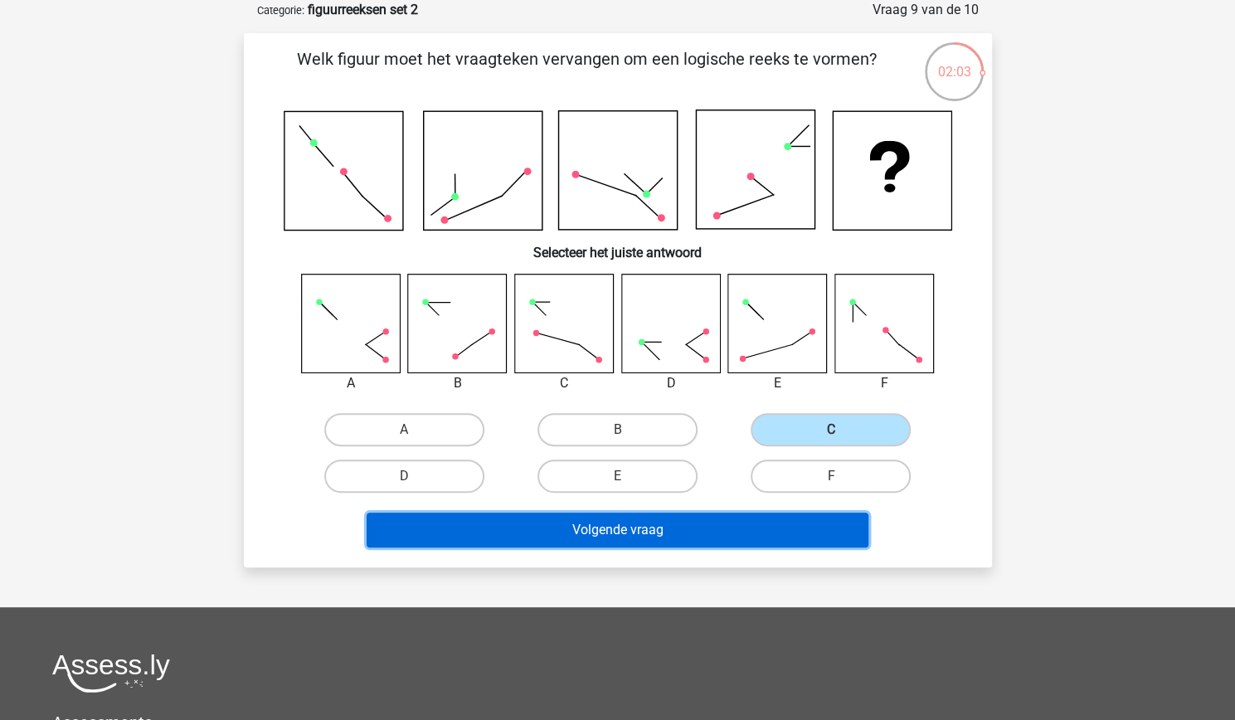
click at [642, 529] on button "Volgende vraag" at bounding box center [618, 530] width 502 height 35
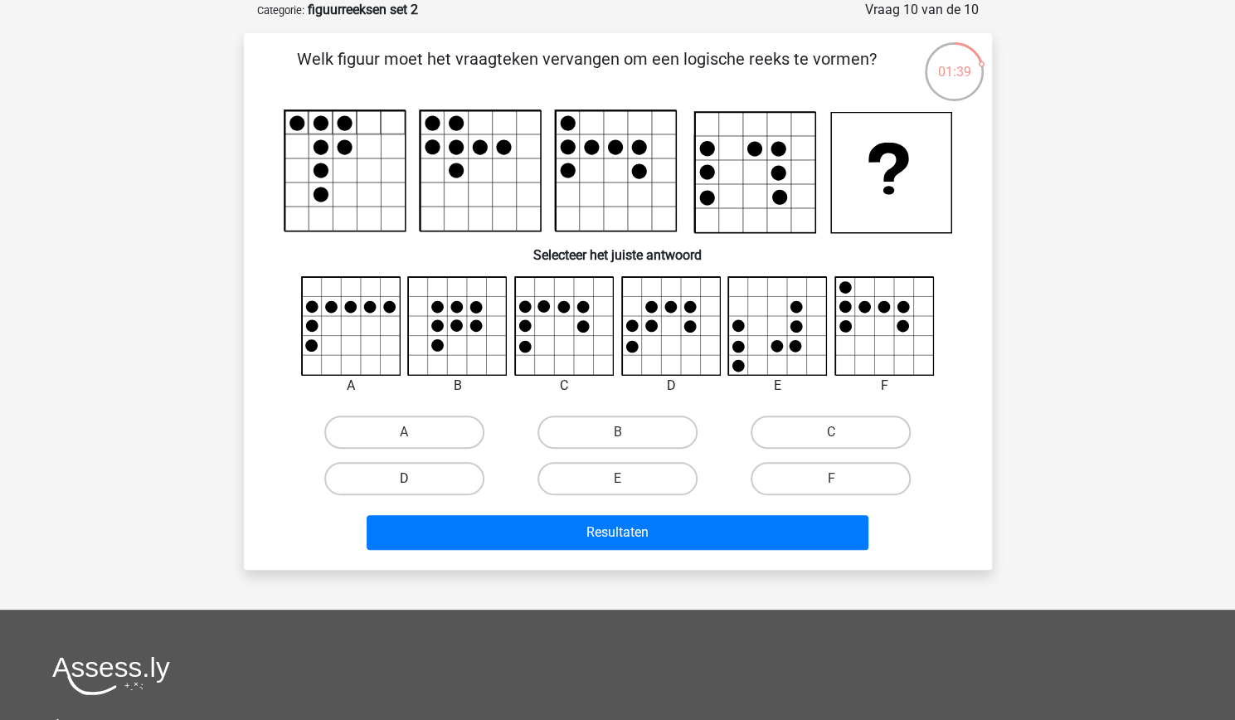
click at [457, 479] on label "D" at bounding box center [404, 478] width 160 height 33
click at [415, 479] on input "D" at bounding box center [409, 484] width 11 height 11
radio input "true"
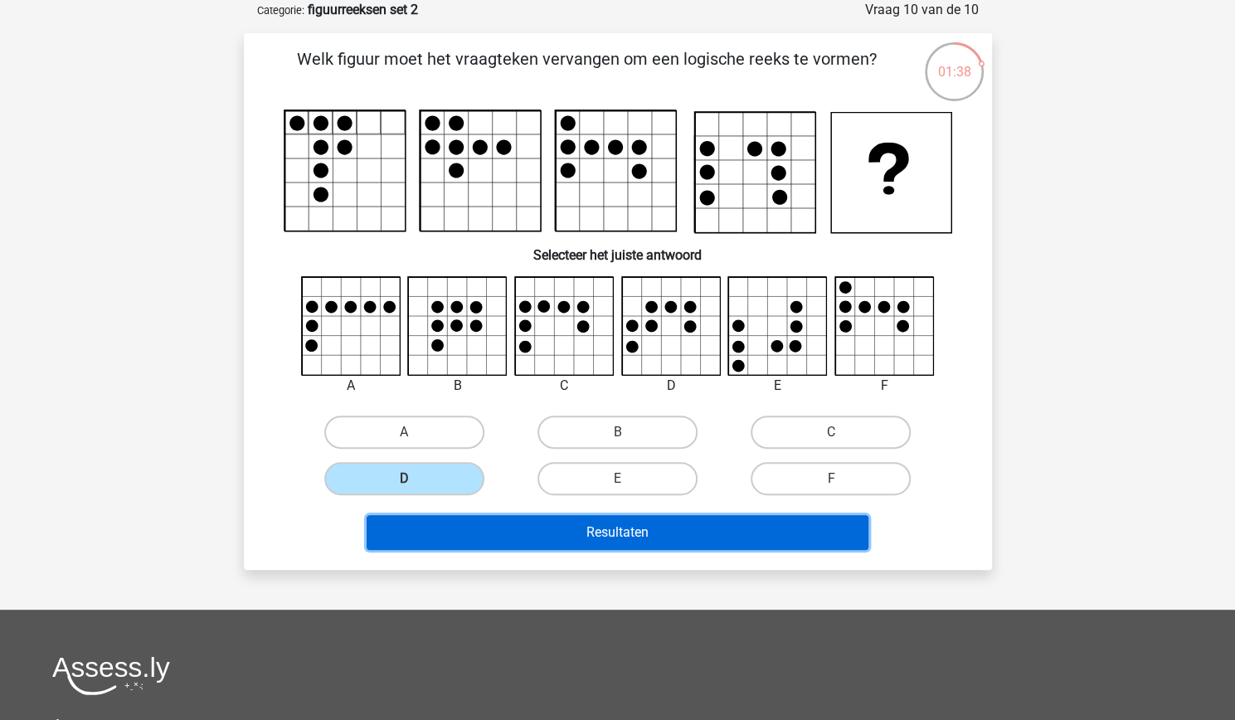
click at [515, 531] on button "Resultaten" at bounding box center [618, 532] width 502 height 35
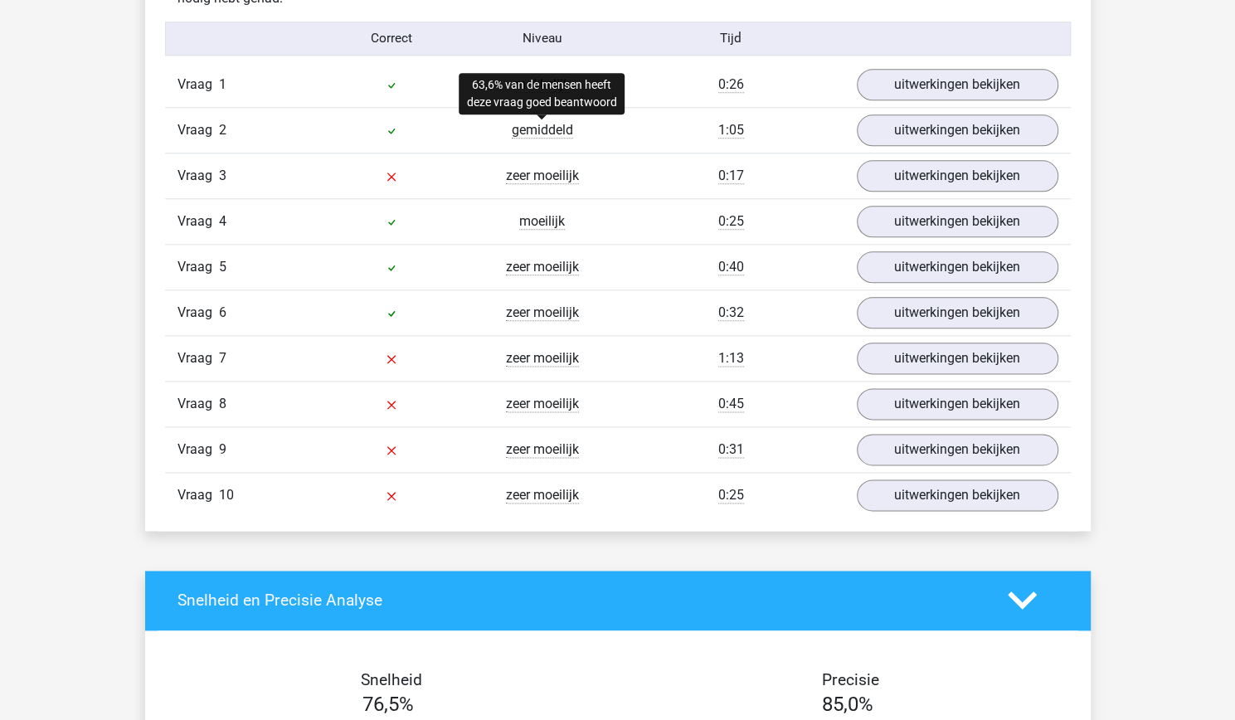
scroll to position [1040, 0]
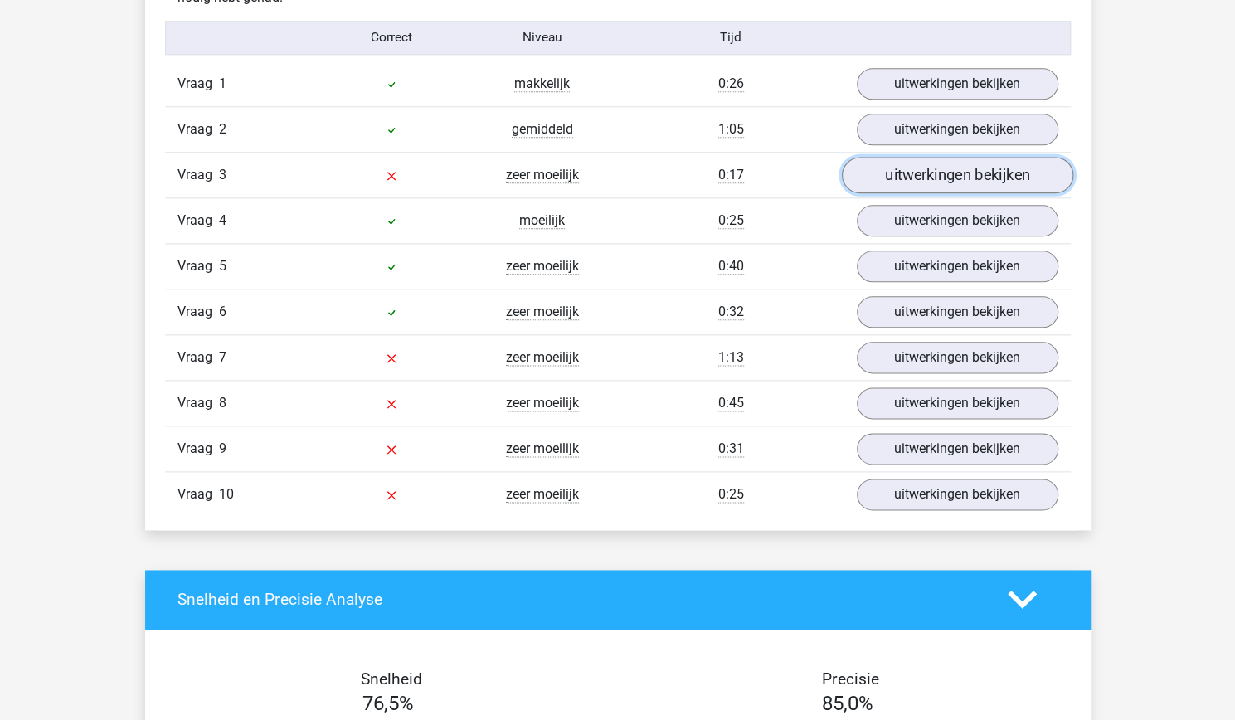
click at [928, 174] on link "uitwerkingen bekijken" at bounding box center [956, 175] width 231 height 37
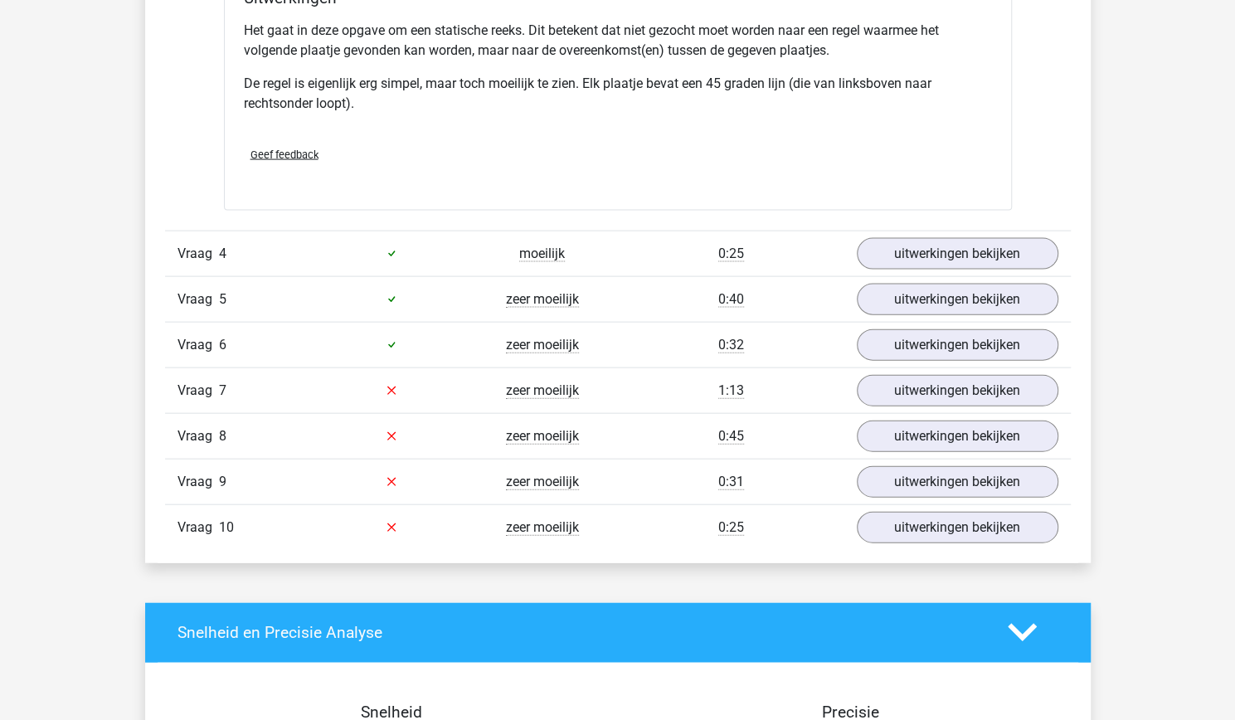
scroll to position [2008, 0]
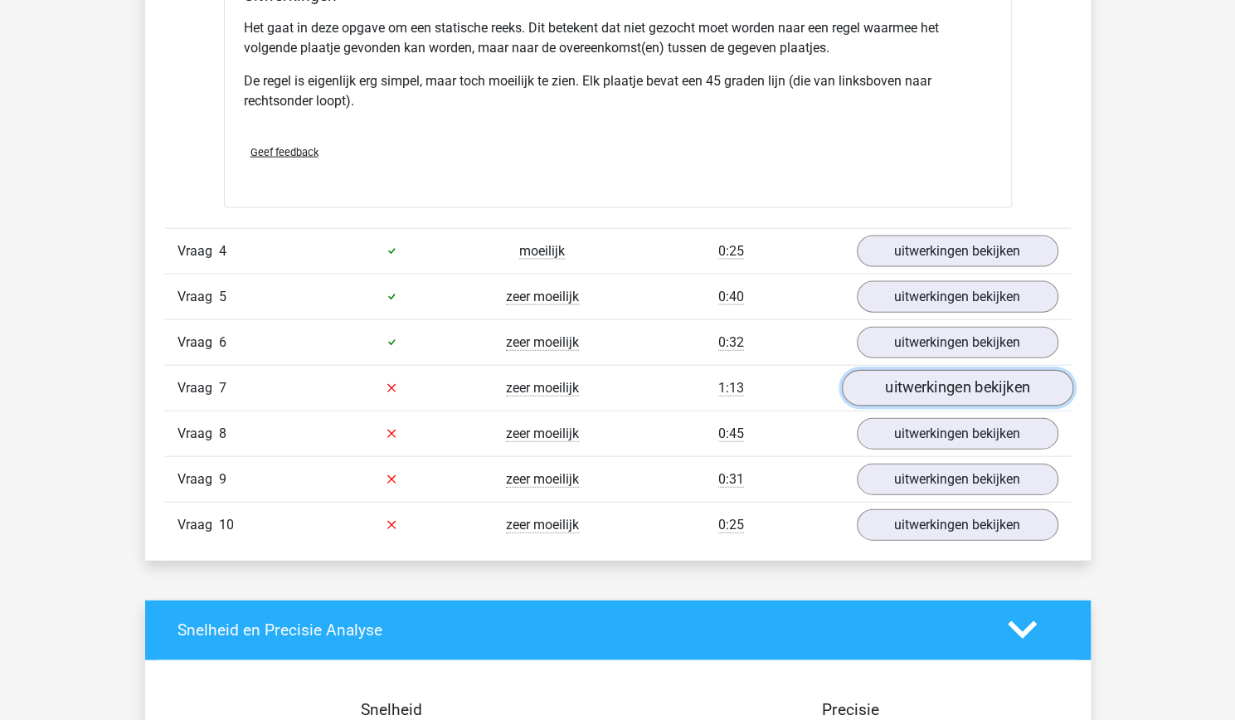
click at [968, 381] on link "uitwerkingen bekijken" at bounding box center [956, 388] width 231 height 37
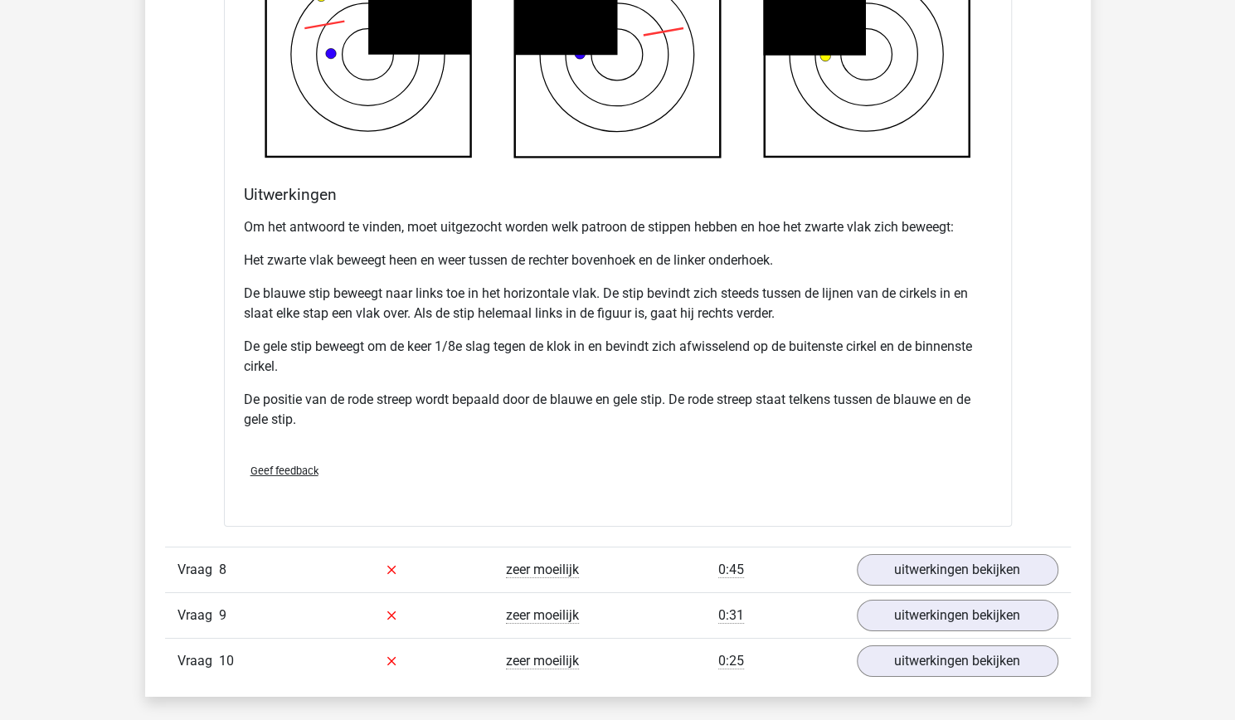
scroll to position [2987, 0]
click at [646, 550] on div "Vraag 8 zeer moeilijk 0:45 uitwerkingen bekijken" at bounding box center [618, 571] width 906 height 46
click at [924, 568] on link "uitwerkingen bekijken" at bounding box center [956, 571] width 231 height 37
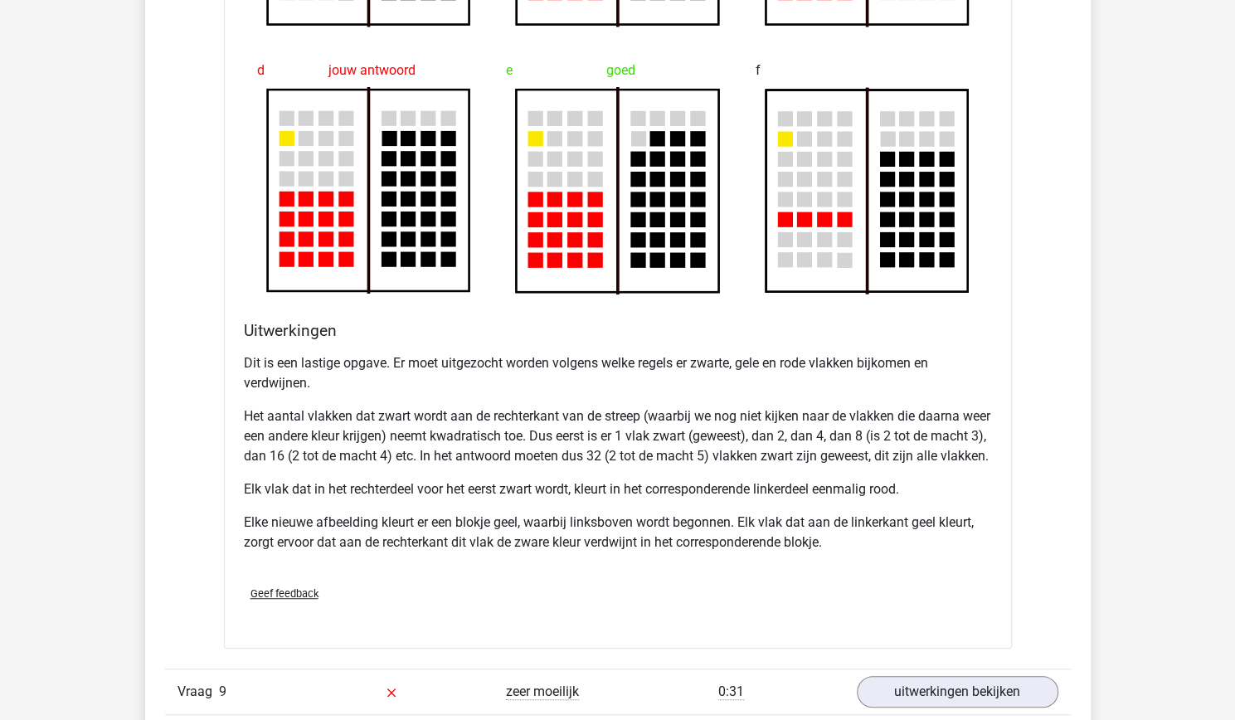
scroll to position [4179, 0]
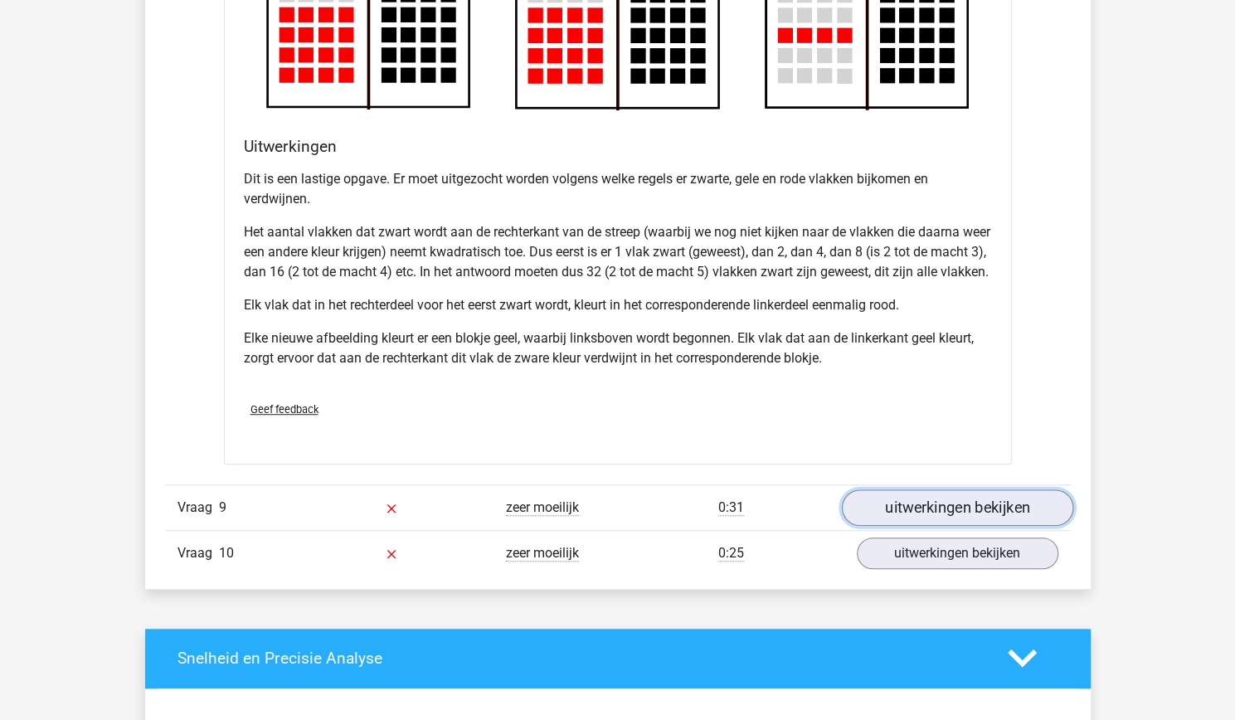
click at [893, 526] on link "uitwerkingen bekijken" at bounding box center [956, 508] width 231 height 37
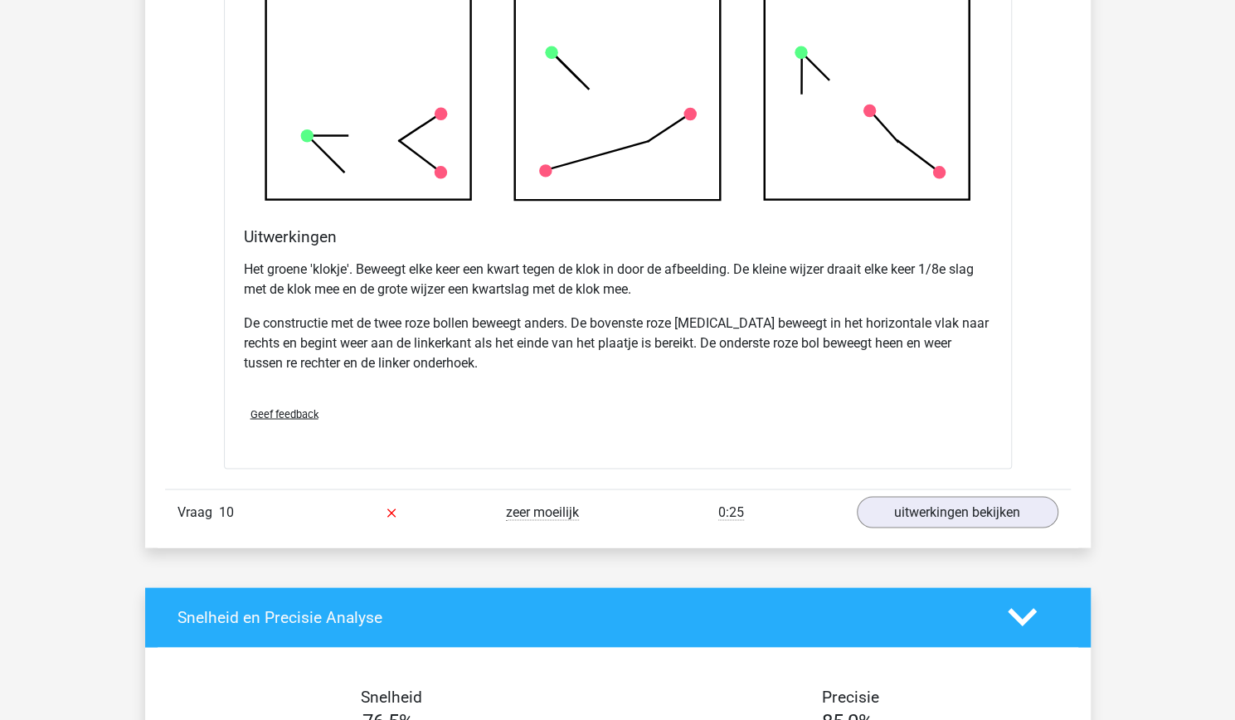
scroll to position [5240, 0]
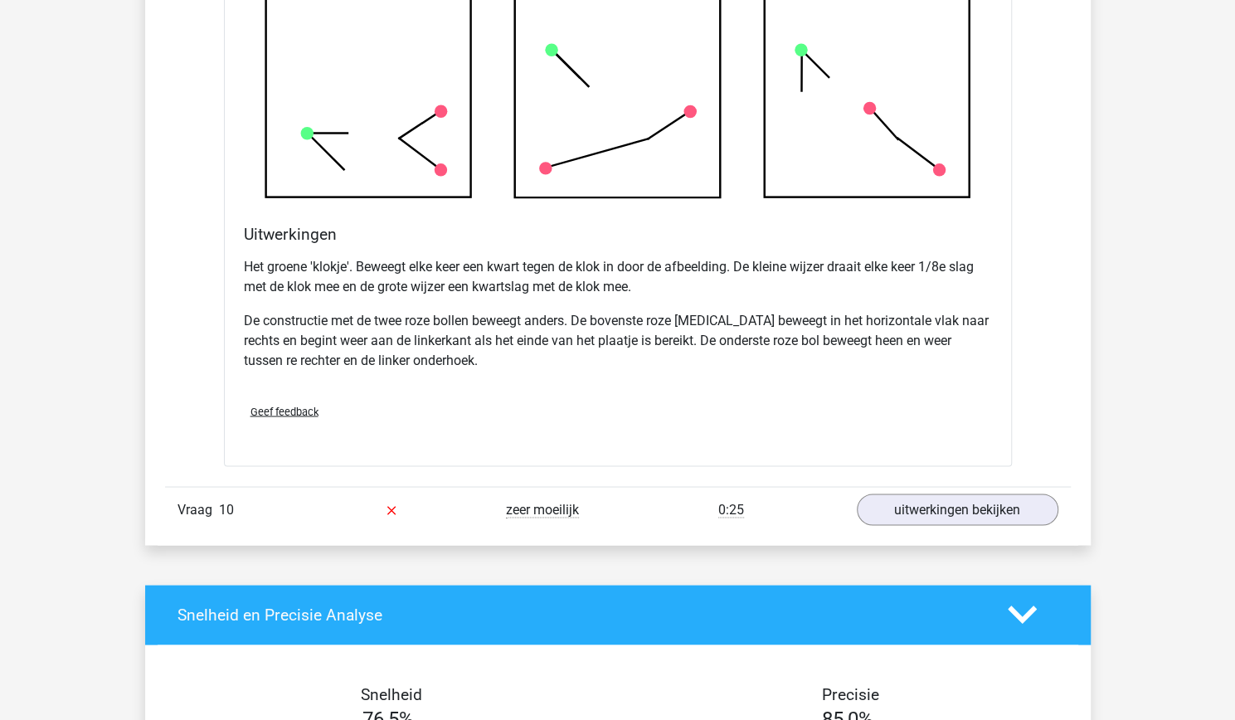
click at [757, 498] on div "Vraag 10 zeer moeilijk 0:25 uitwerkingen bekijken" at bounding box center [618, 509] width 906 height 46
click at [870, 528] on link "uitwerkingen bekijken" at bounding box center [956, 509] width 231 height 37
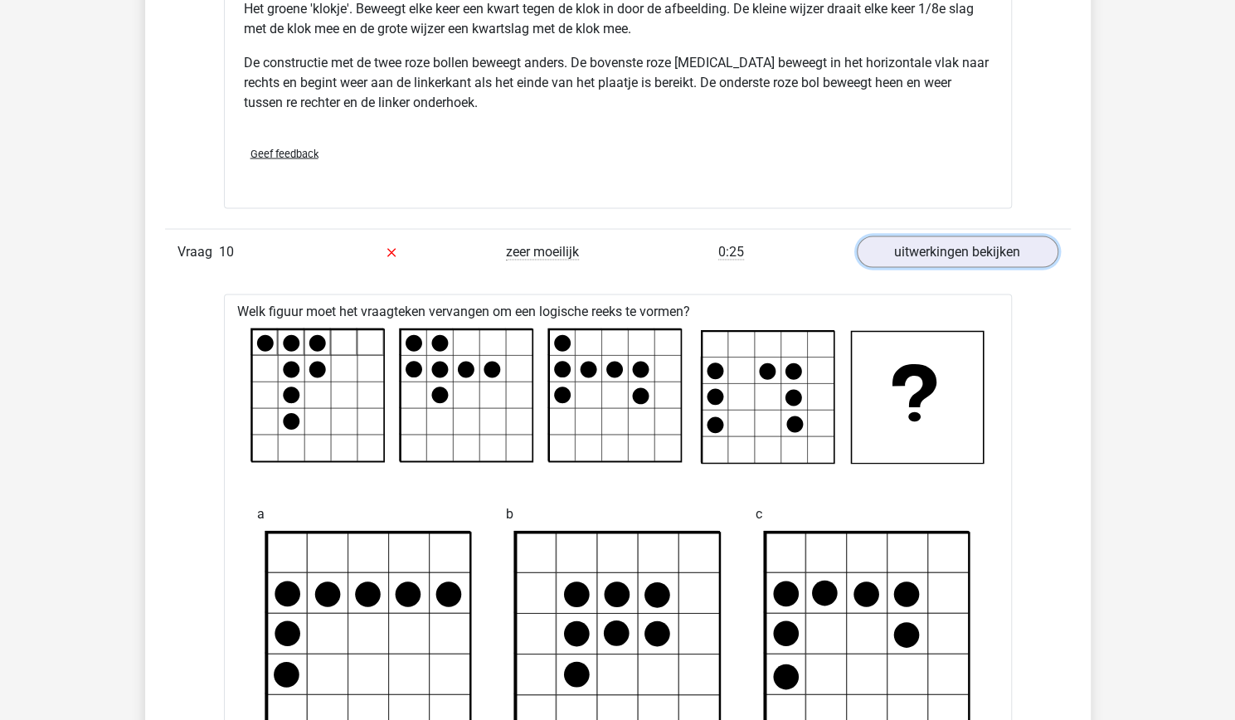
scroll to position [5464, 0]
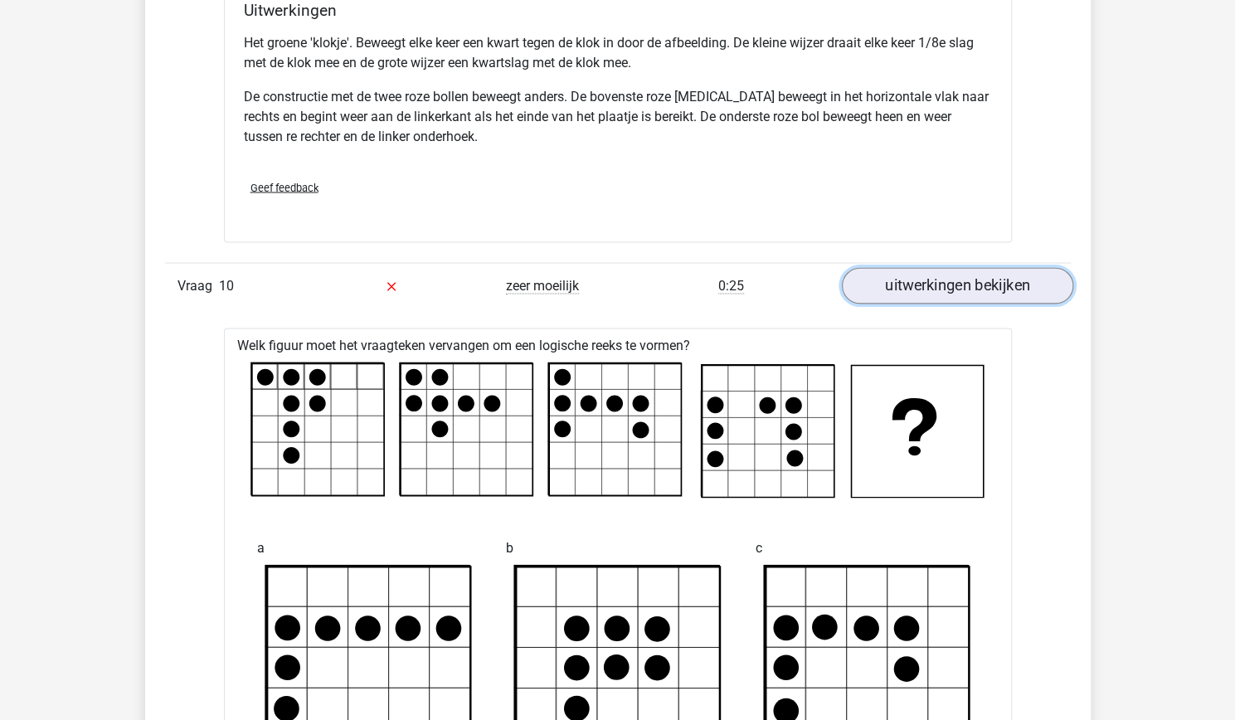
click at [911, 296] on link "uitwerkingen bekijken" at bounding box center [956, 285] width 231 height 37
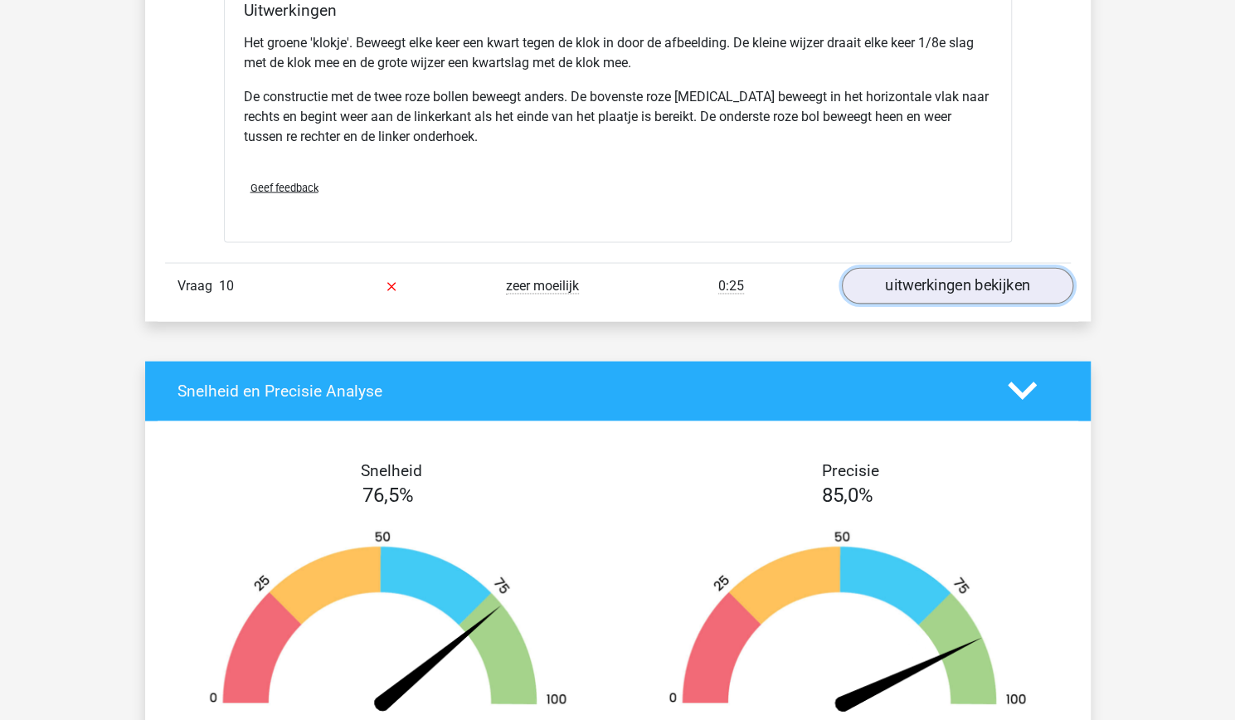
click at [911, 296] on link "uitwerkingen bekijken" at bounding box center [956, 285] width 231 height 37
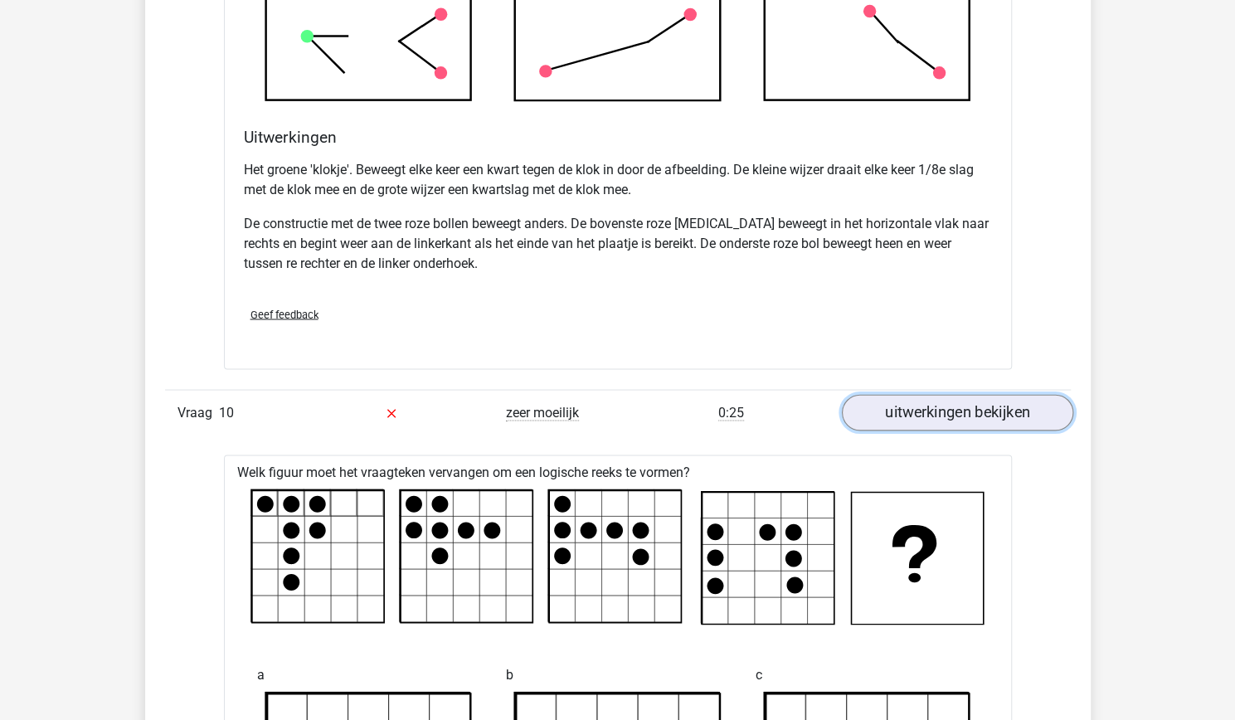
scroll to position [5336, 0]
click at [934, 414] on link "uitwerkingen bekijken" at bounding box center [956, 413] width 231 height 37
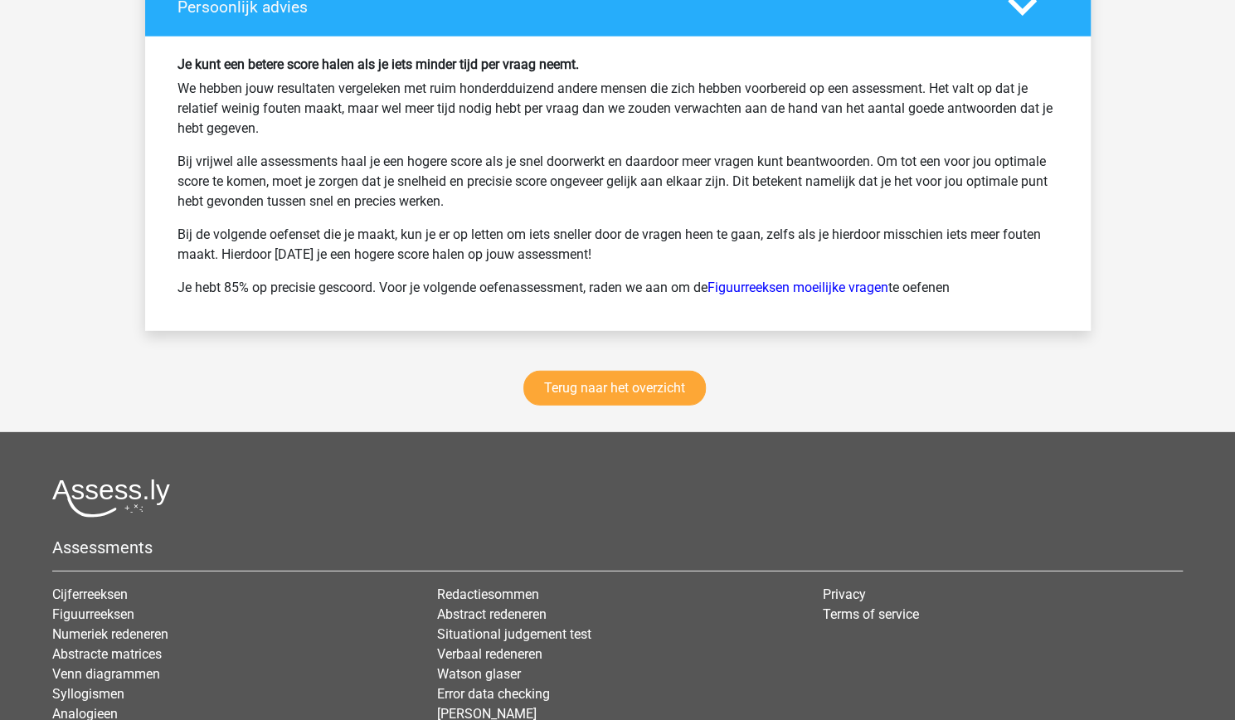
scroll to position [6407, 0]
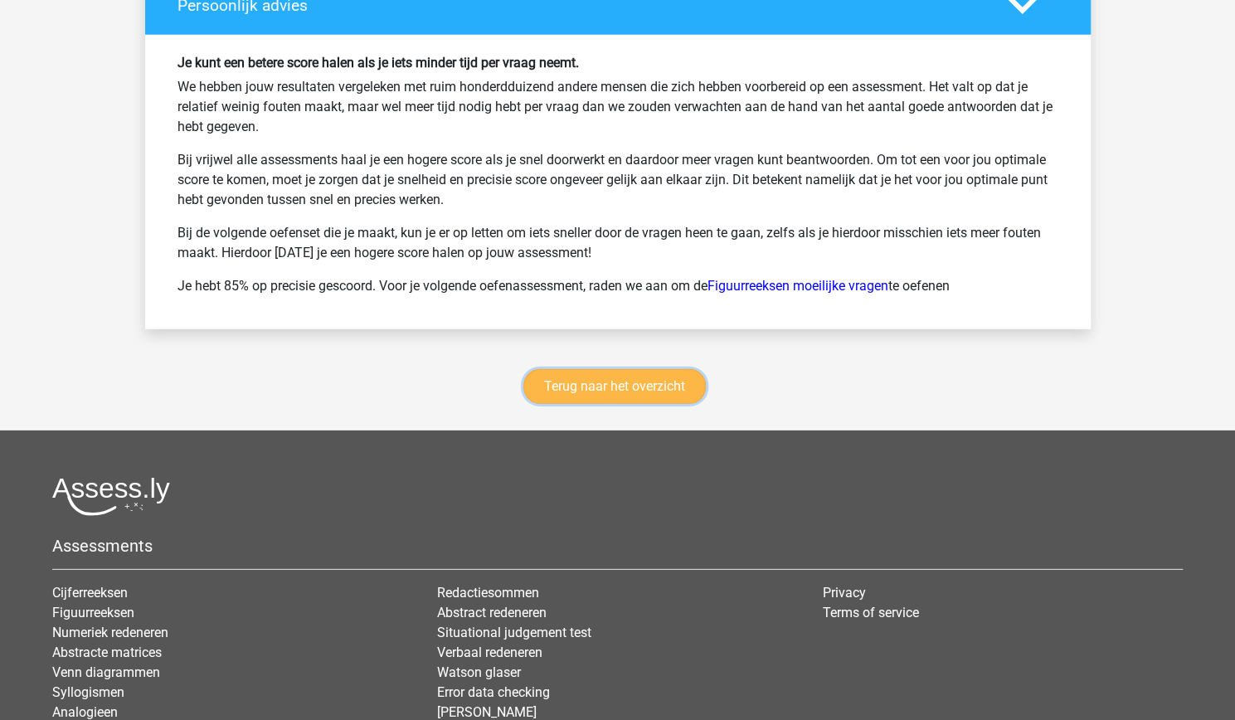
click at [616, 404] on link "Terug naar het overzicht" at bounding box center [615, 386] width 183 height 35
